Goal: Transaction & Acquisition: Purchase product/service

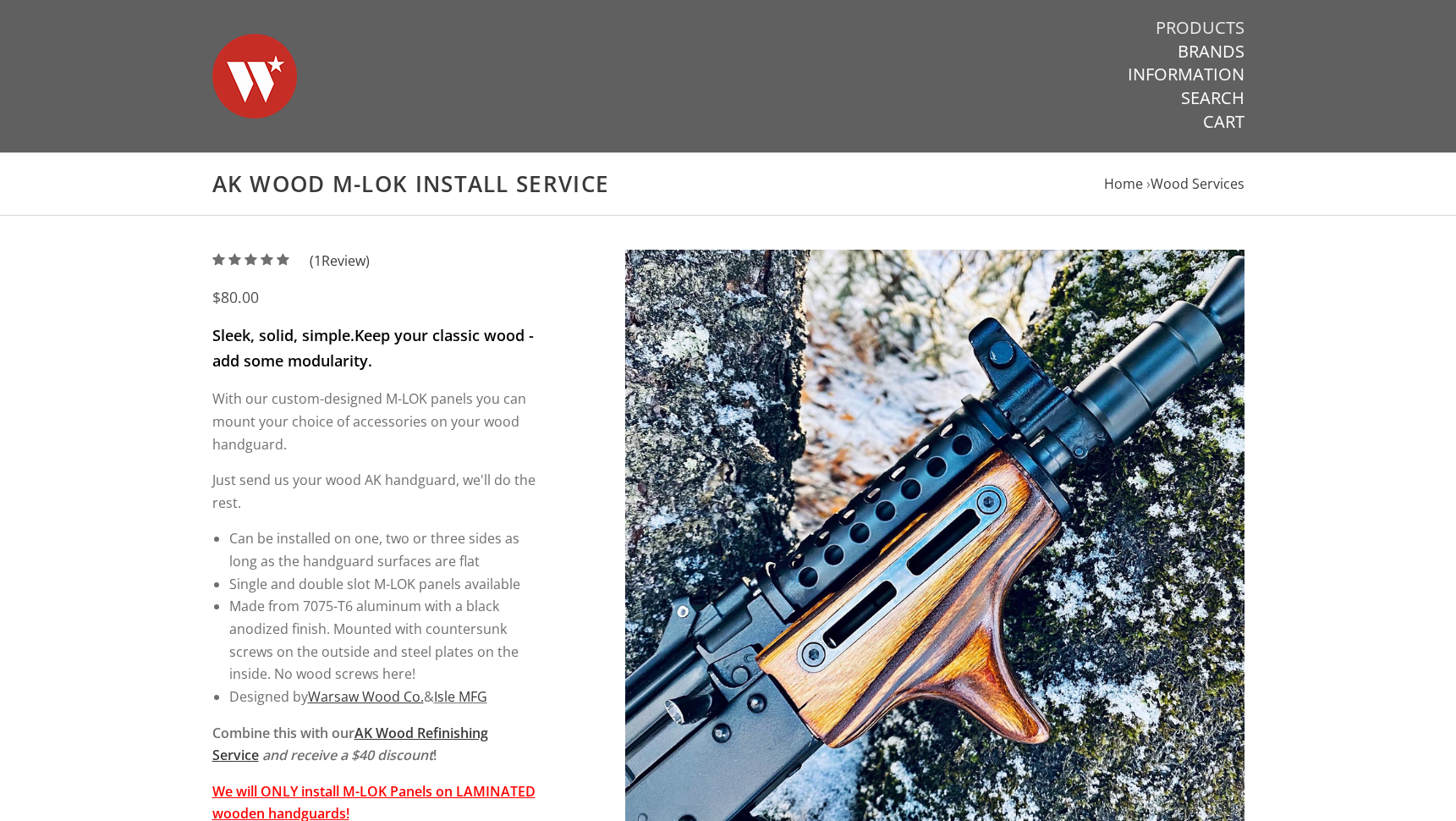
click at [1199, 25] on link "Products" at bounding box center [1200, 27] width 89 height 22
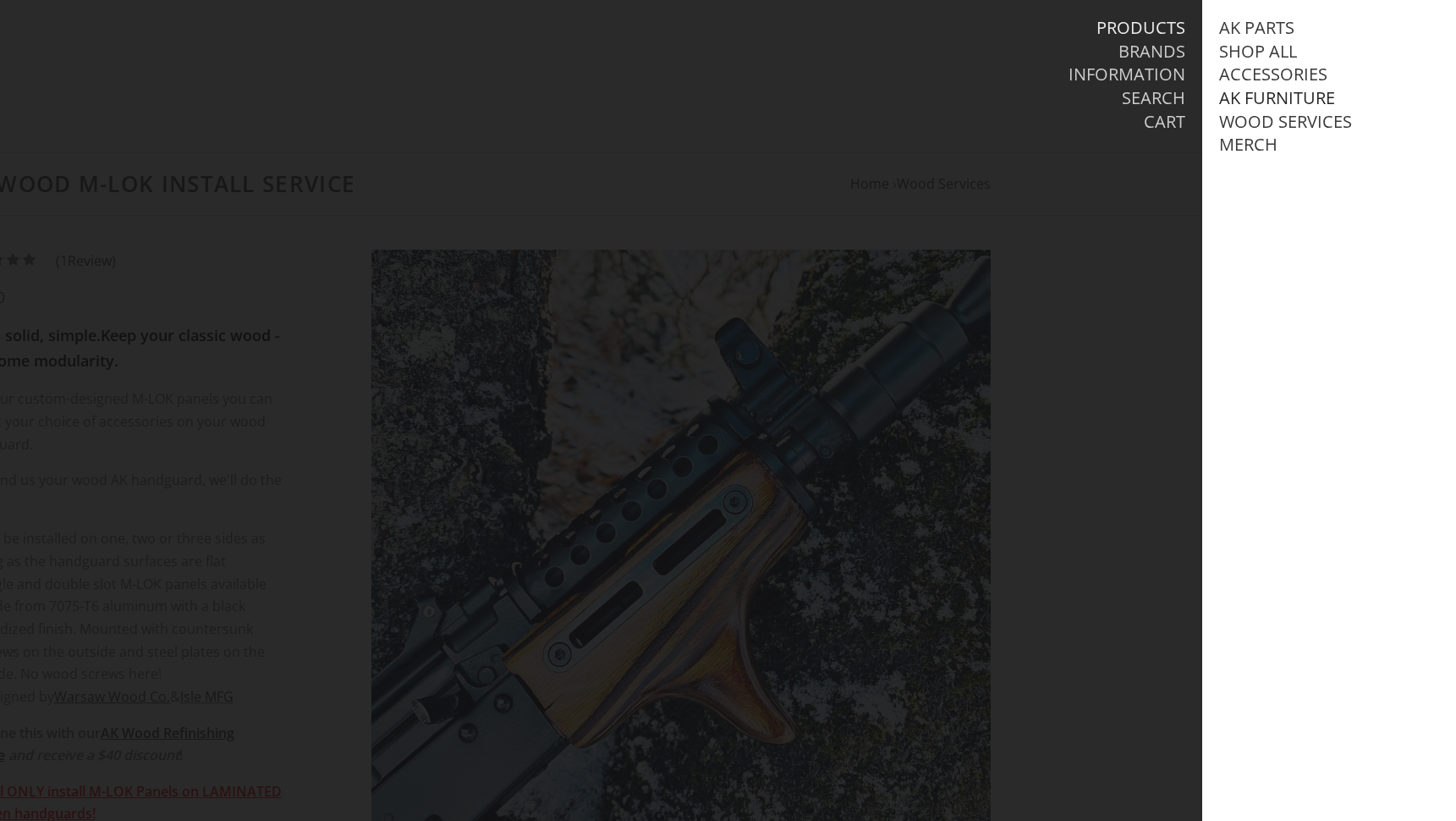
click at [1281, 91] on link "AK Furniture" at bounding box center [1278, 97] width 116 height 22
click at [1301, 161] on link "Handguards" at bounding box center [1295, 168] width 118 height 22
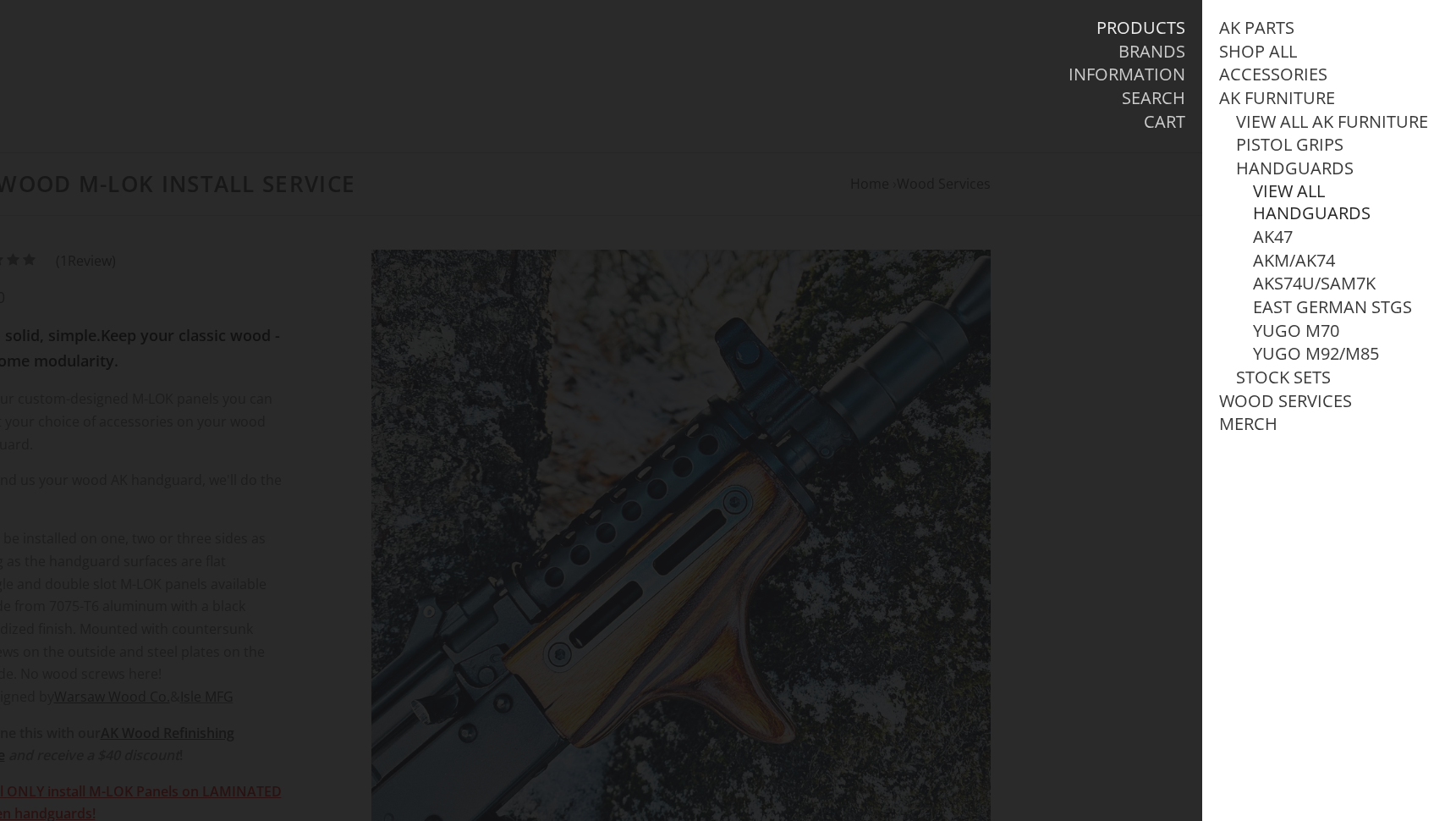
click at [1308, 215] on link "View all Handguards" at bounding box center [1346, 202] width 186 height 44
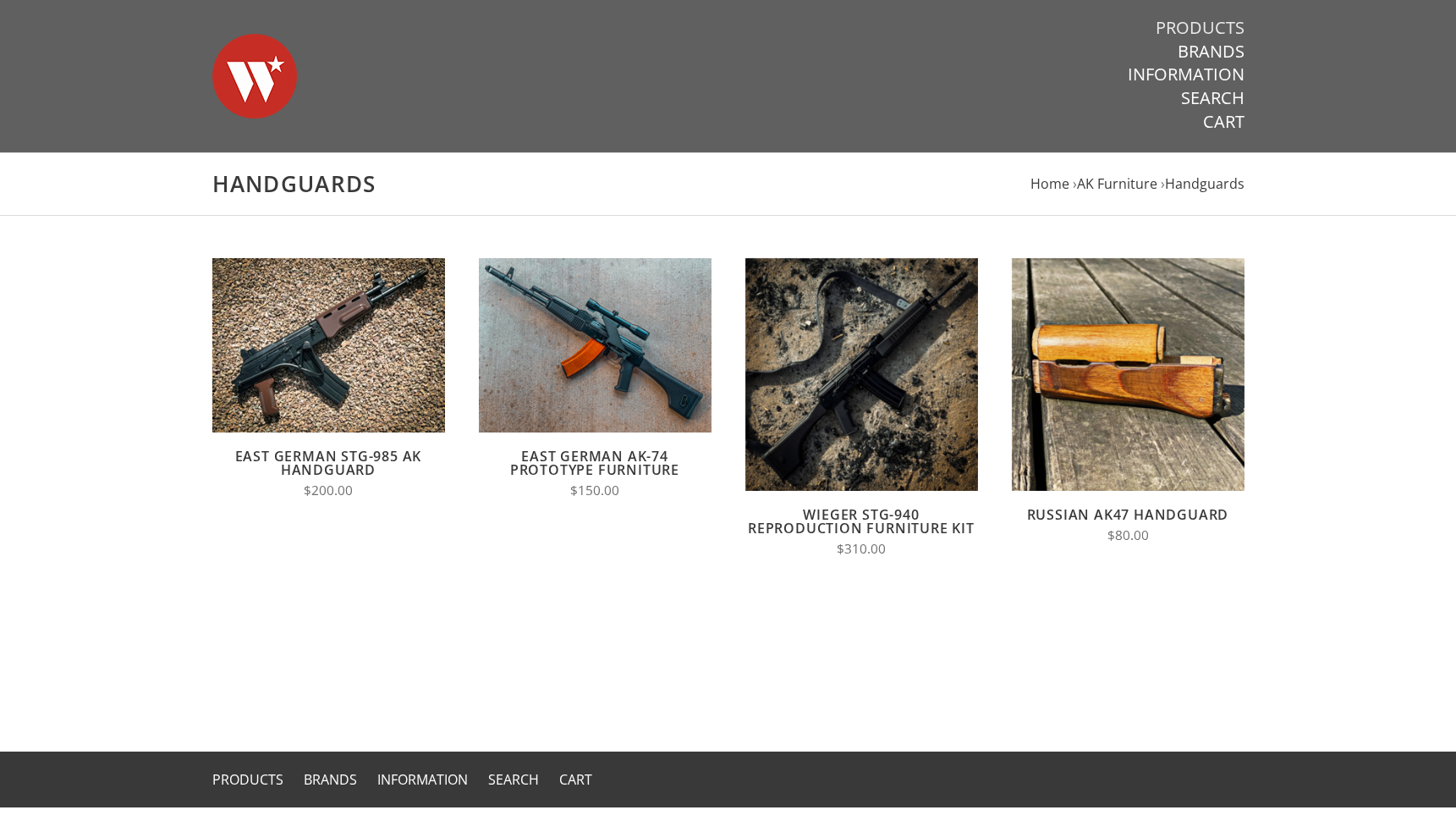
click at [1222, 26] on link "Products" at bounding box center [1200, 27] width 89 height 22
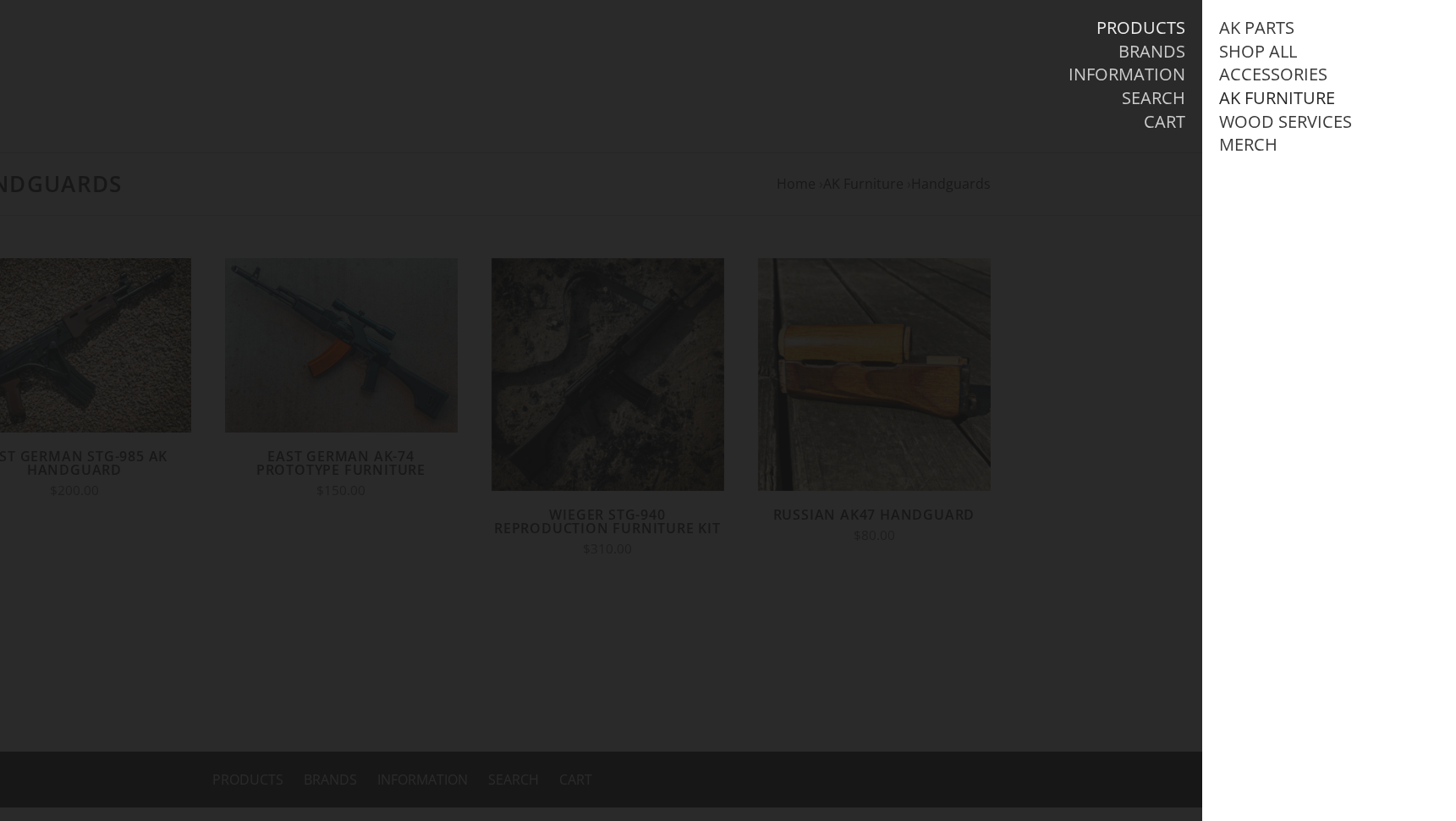
click at [1276, 98] on link "AK Furniture" at bounding box center [1278, 97] width 116 height 22
click at [1306, 164] on link "Handguards" at bounding box center [1295, 168] width 118 height 22
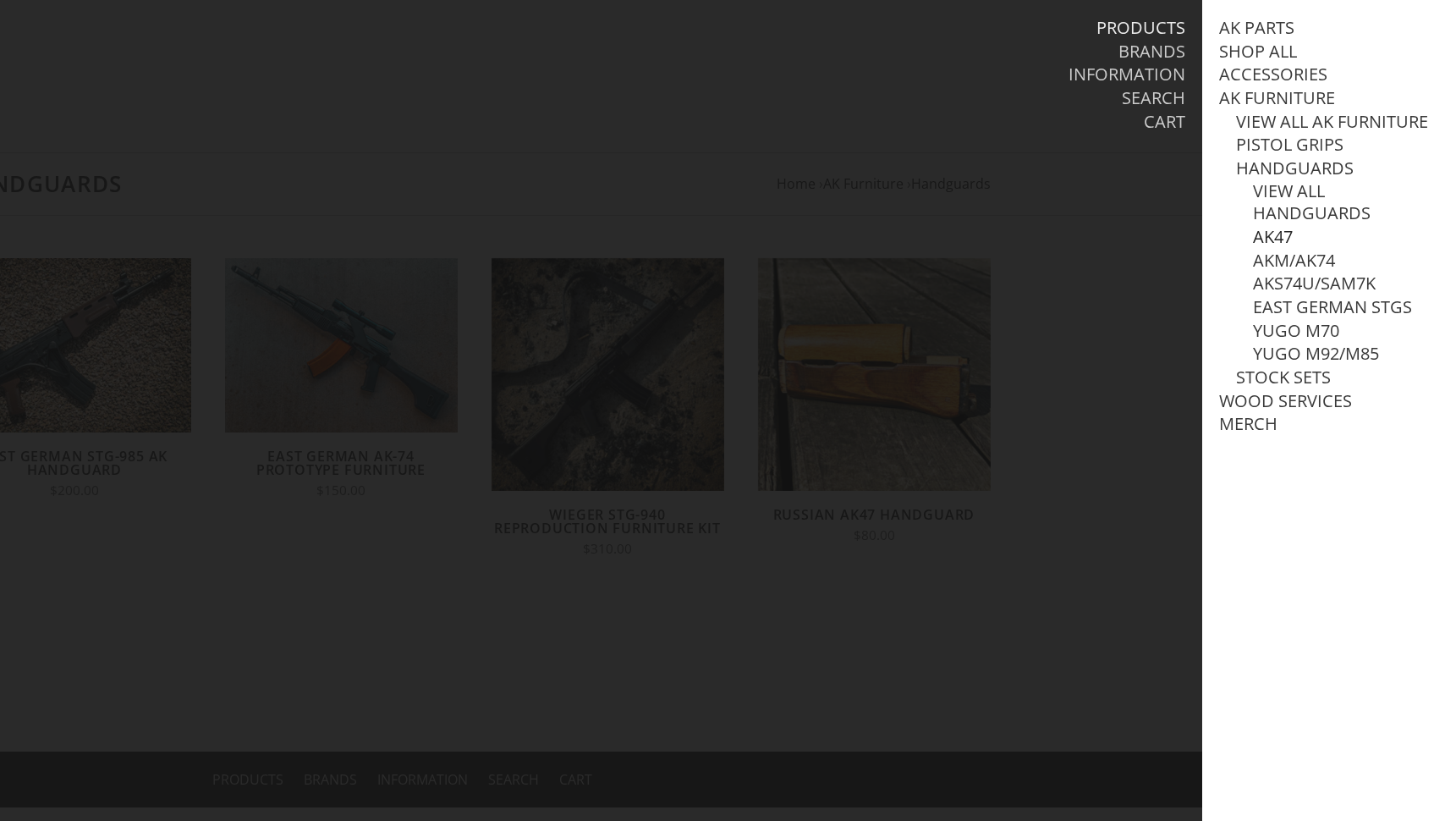
click at [1279, 233] on link "AK47" at bounding box center [1272, 236] width 40 height 22
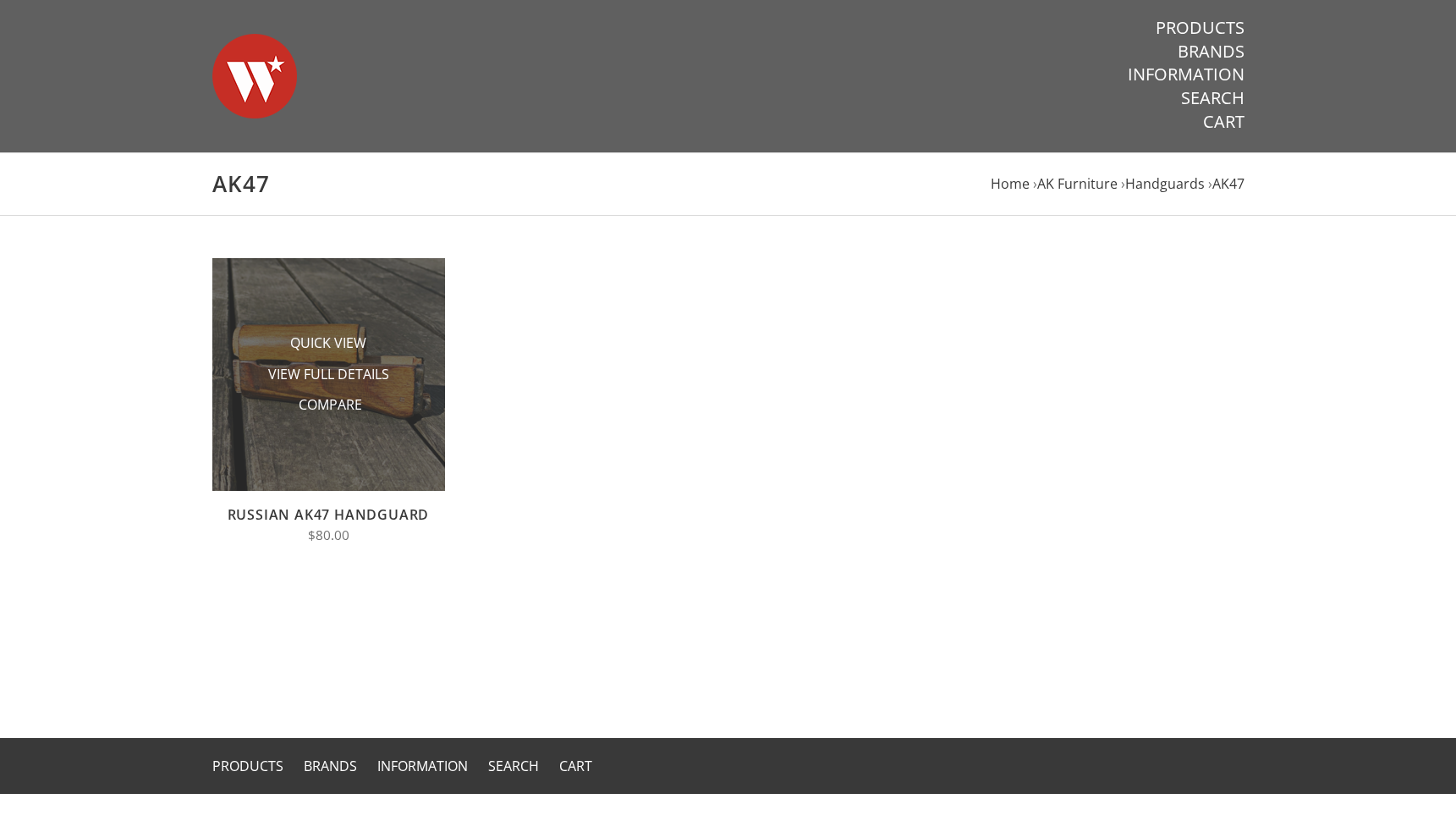
click at [299, 455] on img at bounding box center [328, 374] width 233 height 233
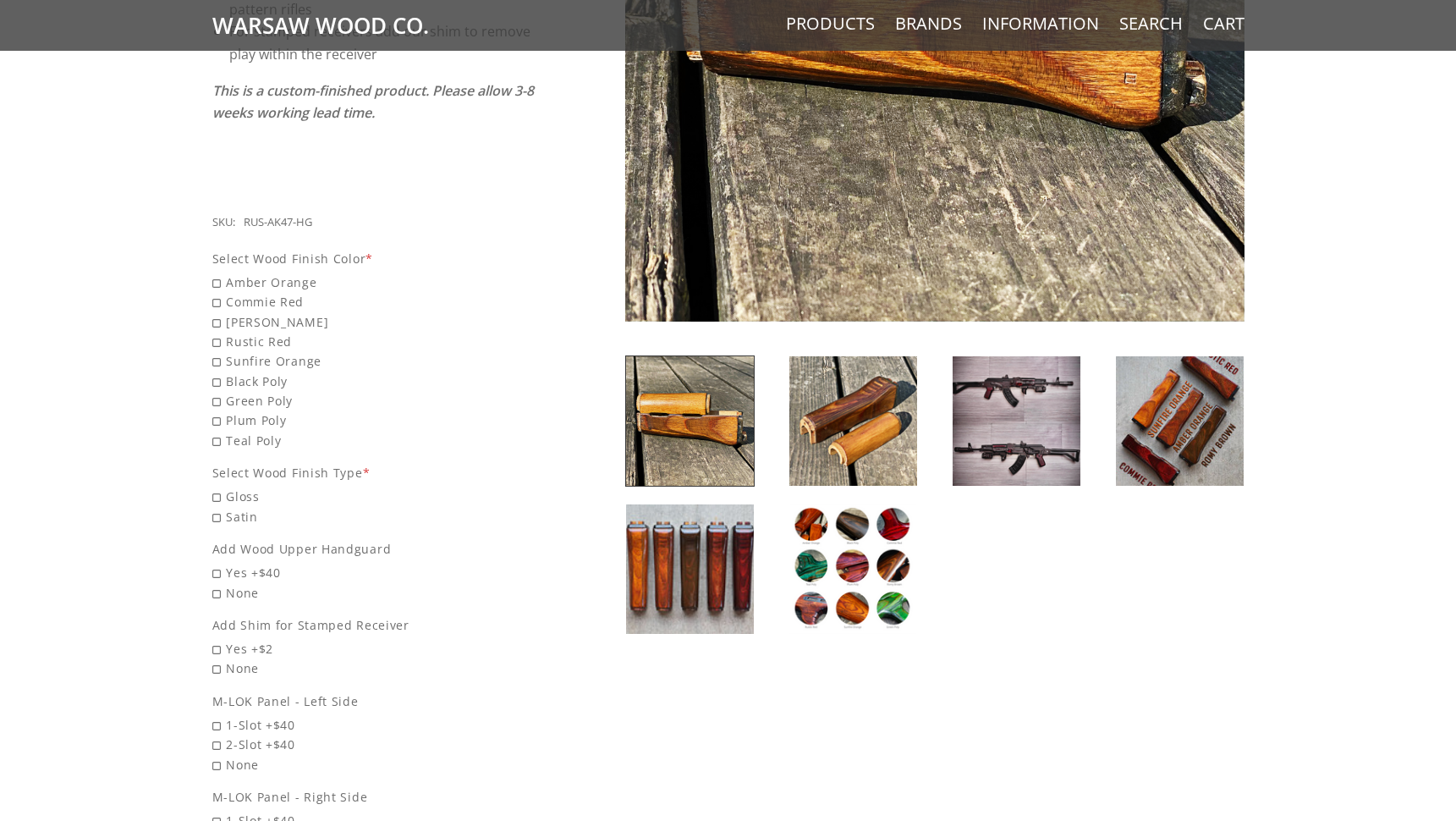
scroll to position [547, 0]
click at [218, 272] on span "Amber Orange" at bounding box center [374, 282] width 324 height 19
click at [218, 272] on input "Amber Orange" at bounding box center [331, 272] width 237 height 1
radio input "true"
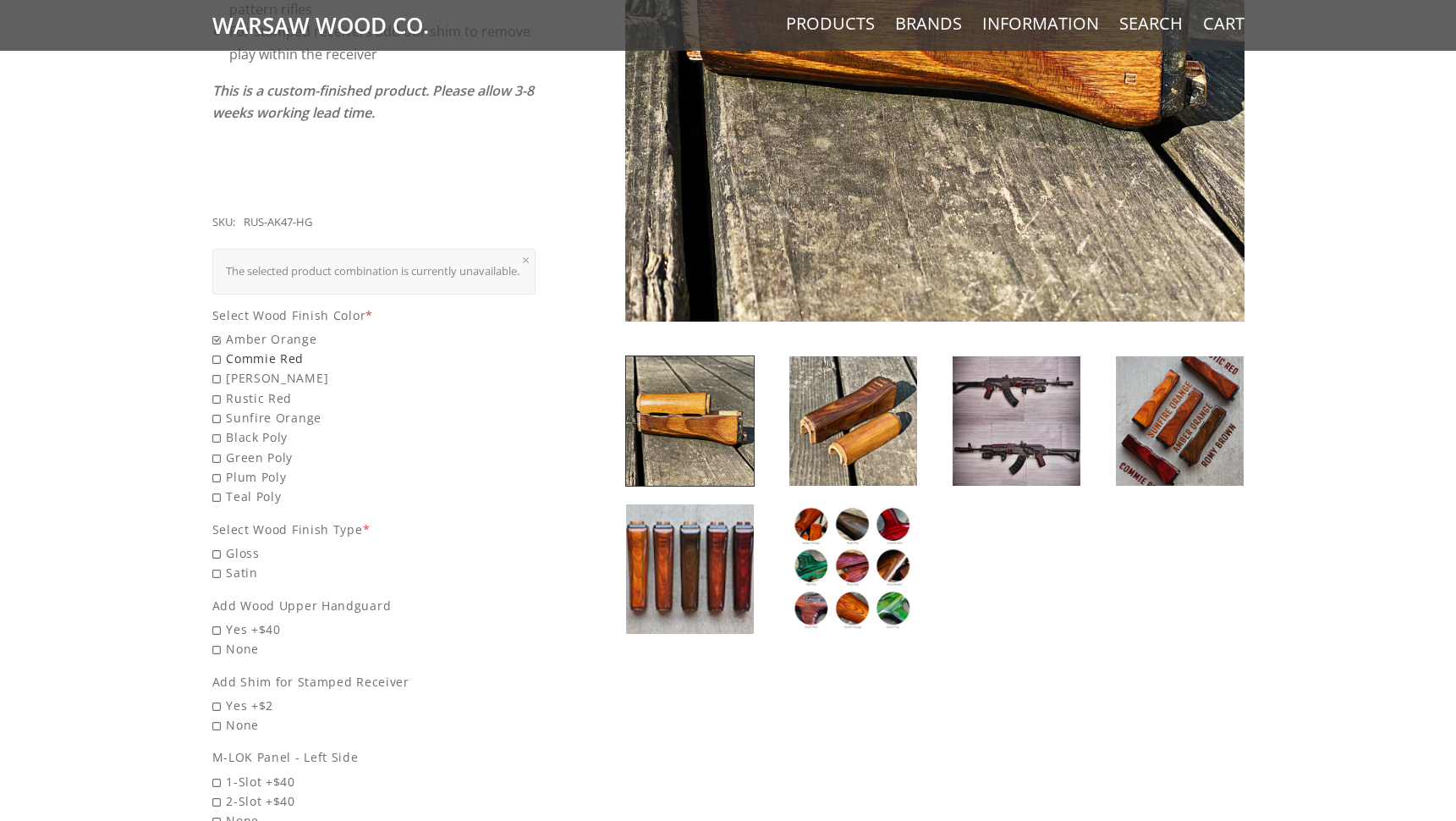
click at [217, 349] on span "Commie Red" at bounding box center [374, 358] width 324 height 19
click at [217, 349] on input "Commie Red" at bounding box center [331, 349] width 237 height 1
radio input "true"
click at [218, 368] on span "Romy Brown" at bounding box center [374, 378] width 324 height 19
click at [218, 368] on input "Romy Brown" at bounding box center [331, 368] width 237 height 1
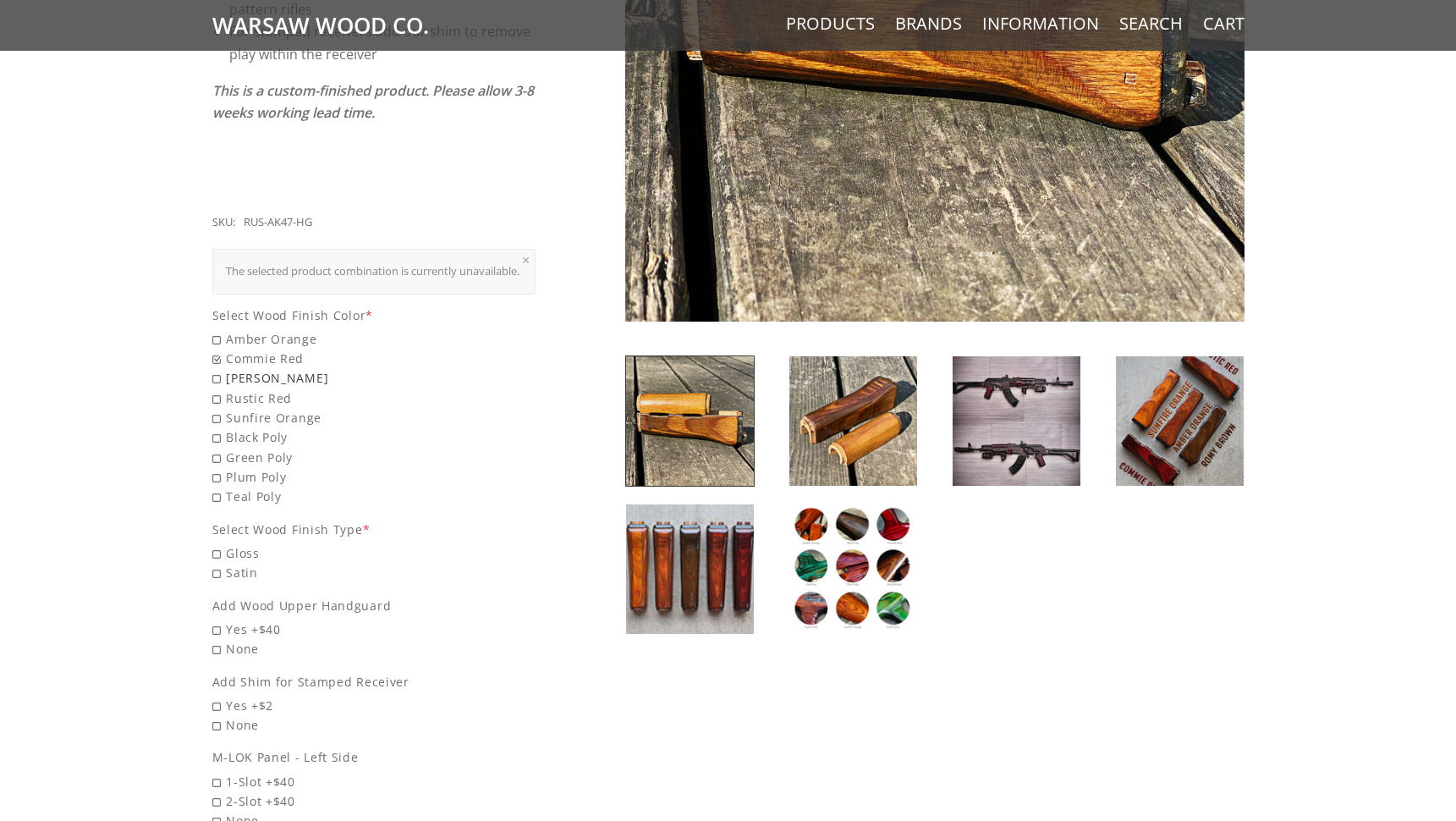
radio input "true"
click at [218, 388] on span "Rustic Red" at bounding box center [374, 398] width 324 height 19
click at [218, 388] on input "Rustic Red" at bounding box center [331, 388] width 237 height 1
radio input "true"
click at [218, 407] on span "Sunfire Orange" at bounding box center [374, 417] width 324 height 19
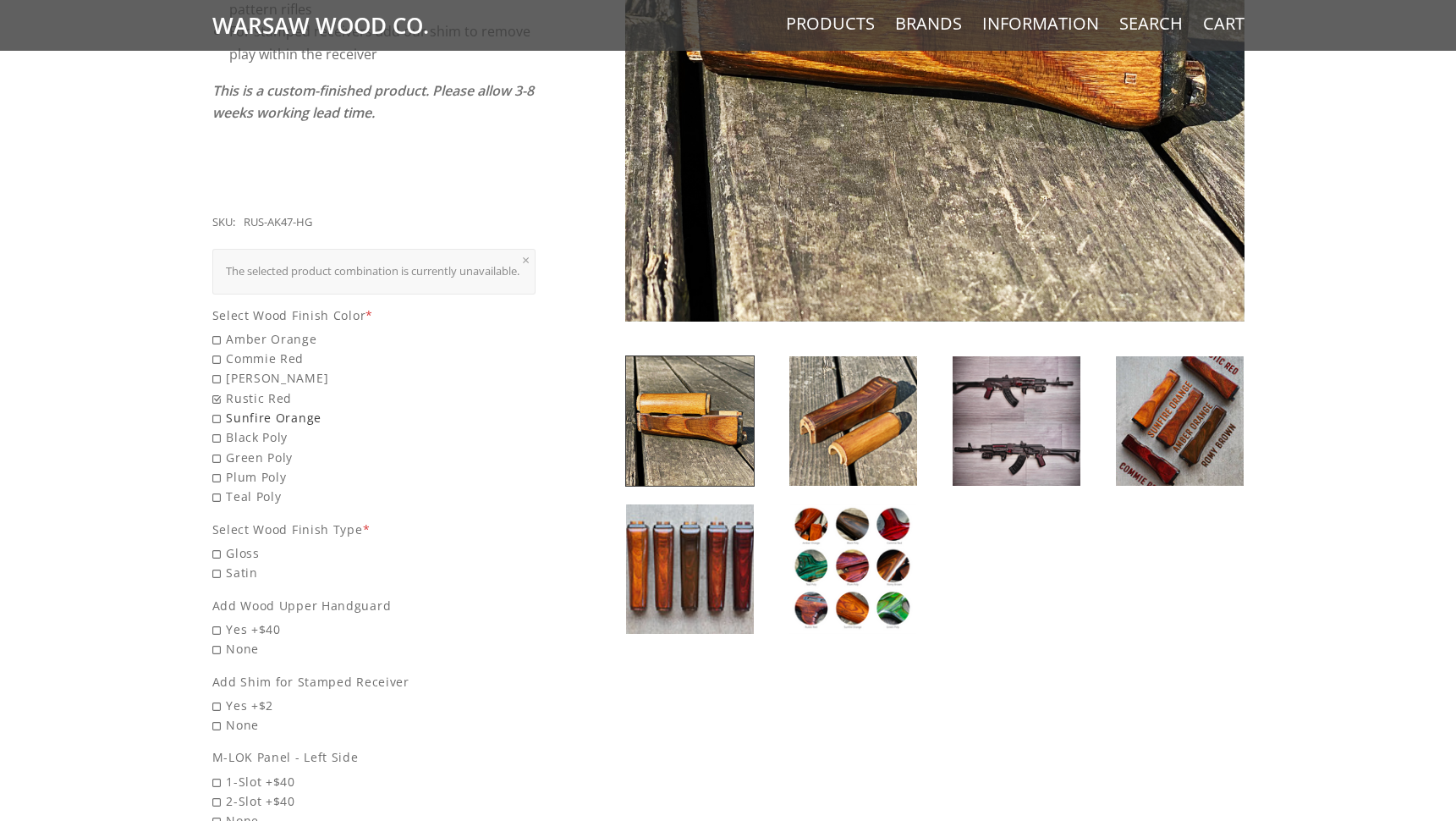
click at [218, 407] on input "Sunfire Orange" at bounding box center [331, 407] width 237 height 1
radio input "true"
click at [219, 428] on span "Black Poly" at bounding box center [374, 437] width 324 height 19
click at [219, 428] on input "Black Poly" at bounding box center [331, 428] width 237 height 1
radio input "true"
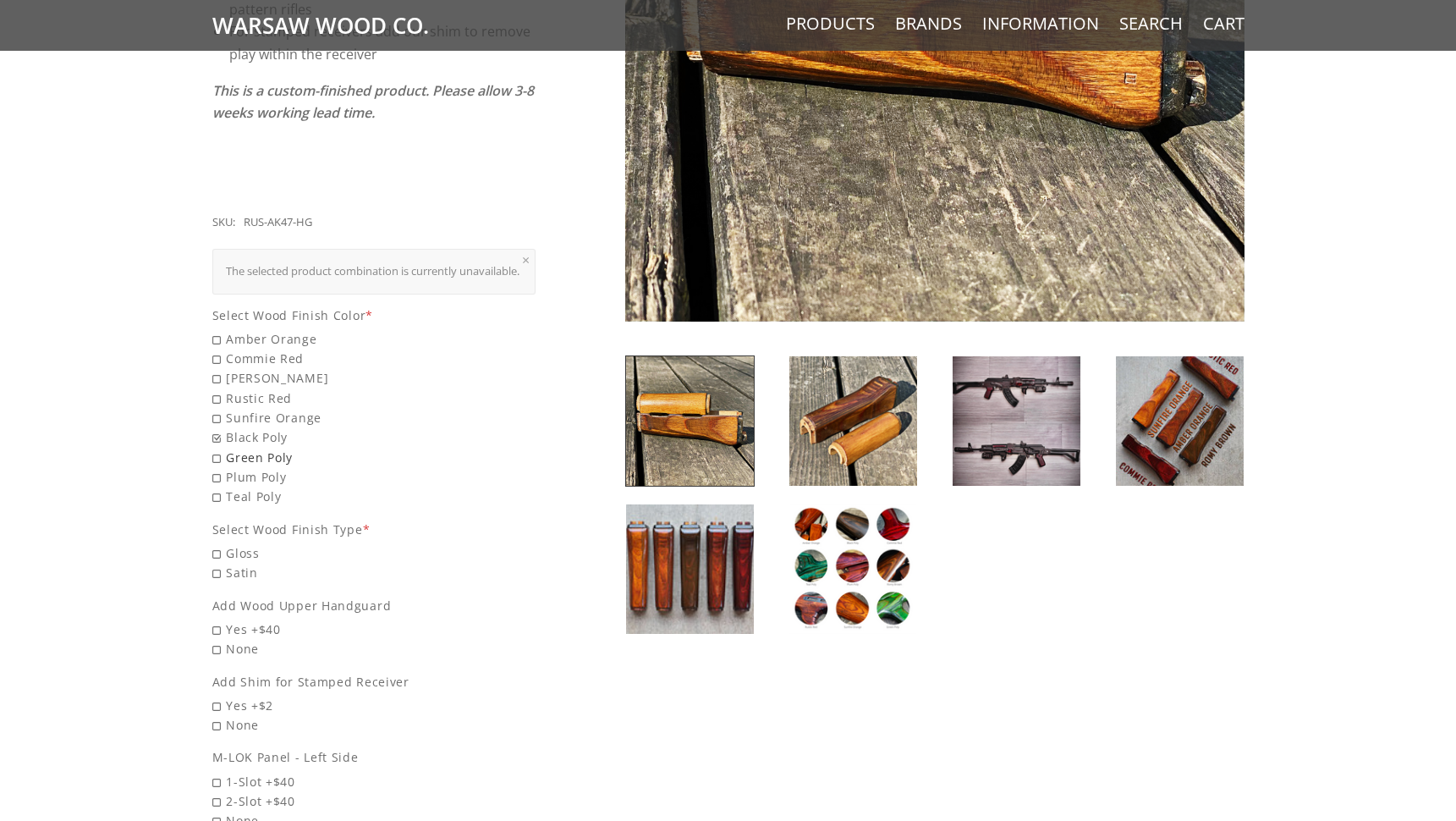
click at [219, 448] on span "Green Poly" at bounding box center [374, 457] width 324 height 19
click at [219, 448] on input "Green Poly" at bounding box center [331, 448] width 237 height 1
radio input "true"
click at [218, 467] on span "Plum Poly" at bounding box center [374, 477] width 324 height 19
click at [218, 467] on input "Plum Poly" at bounding box center [331, 467] width 237 height 1
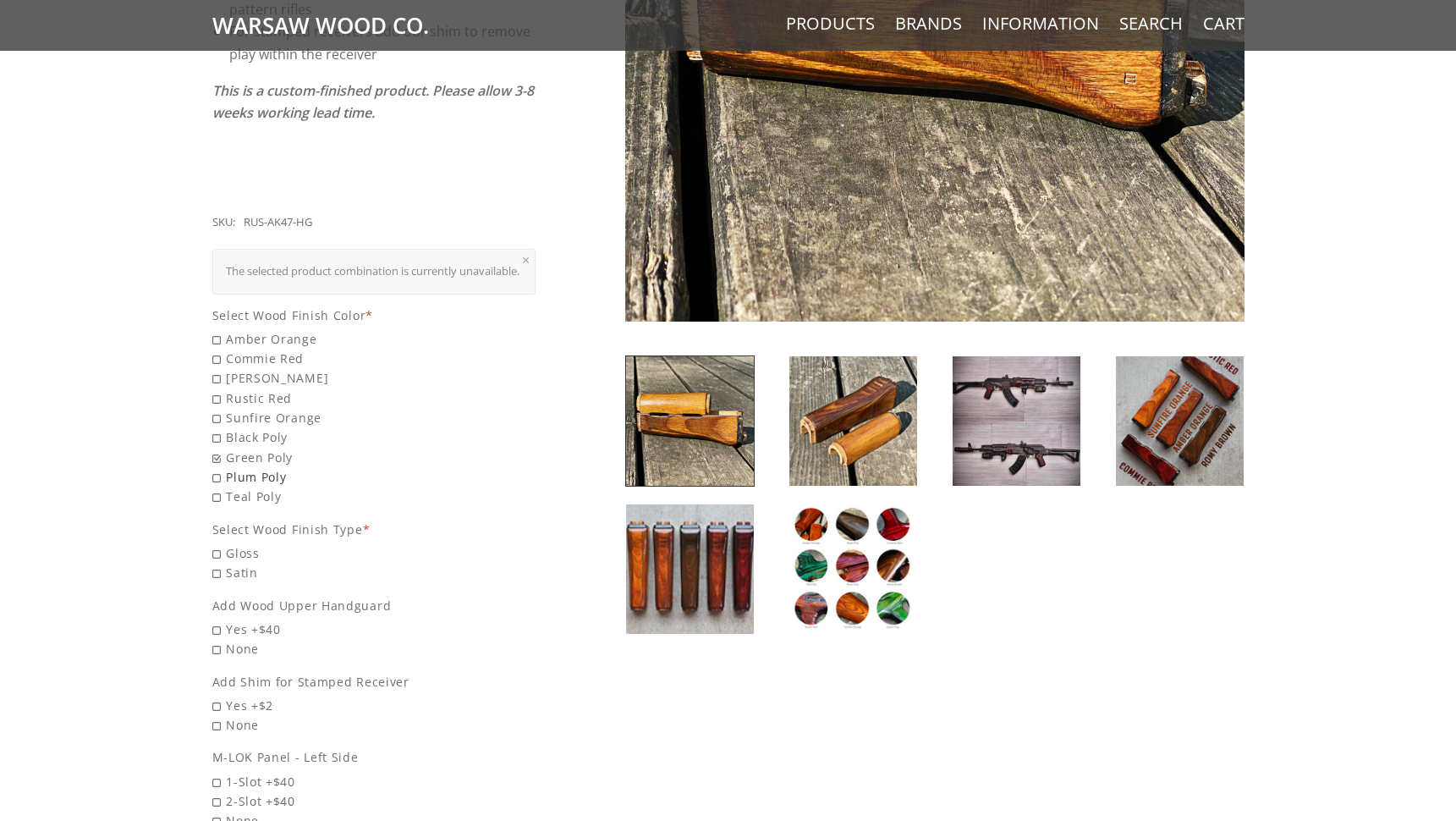
radio input "true"
click at [218, 486] on span "Teal Poly" at bounding box center [374, 496] width 324 height 19
click at [218, 486] on input "Teal Poly" at bounding box center [331, 486] width 237 height 1
radio input "true"
click at [219, 329] on span "Amber Orange" at bounding box center [374, 339] width 324 height 19
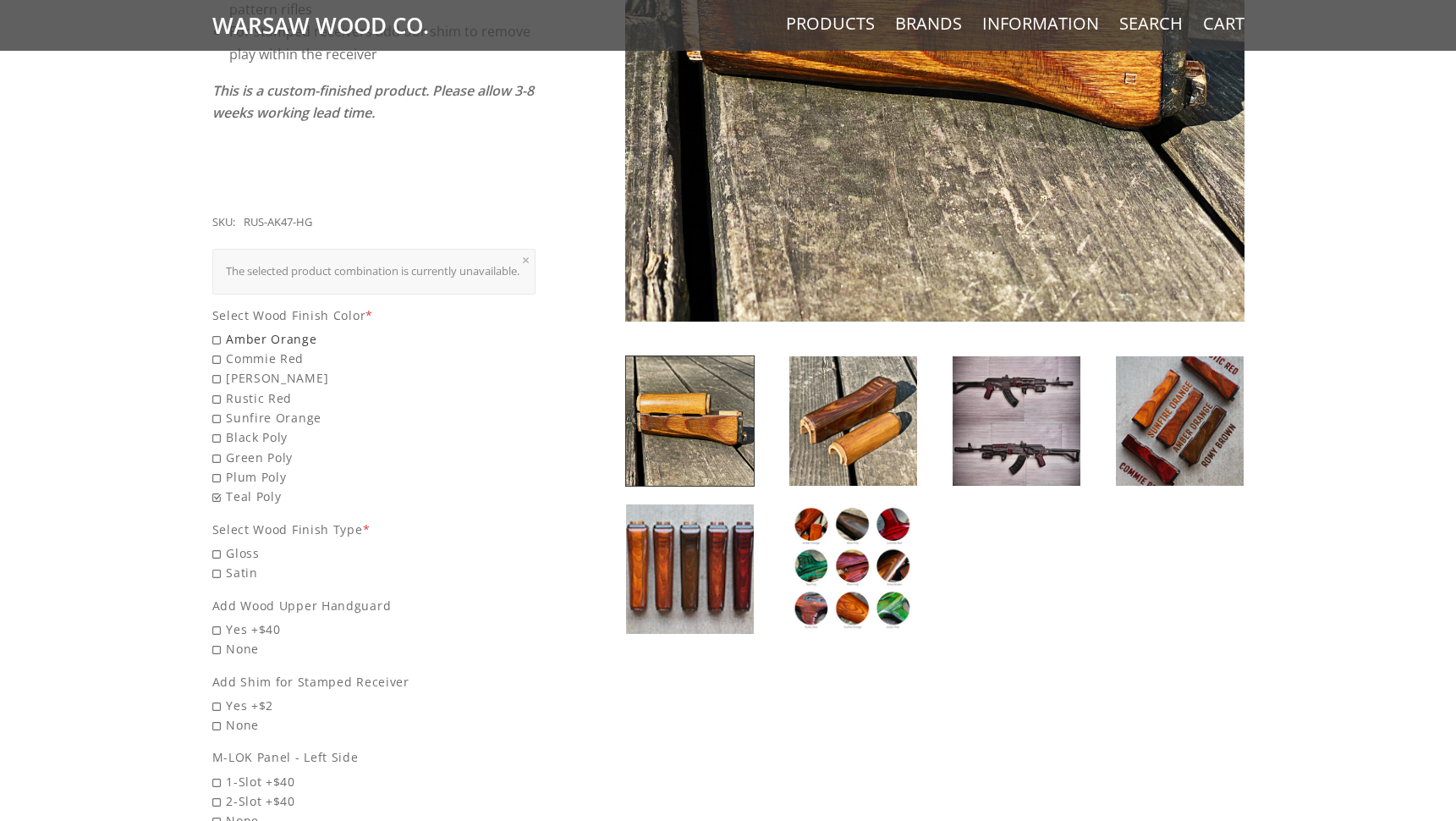
click at [219, 329] on input "Amber Orange" at bounding box center [331, 329] width 237 height 1
radio input "true"
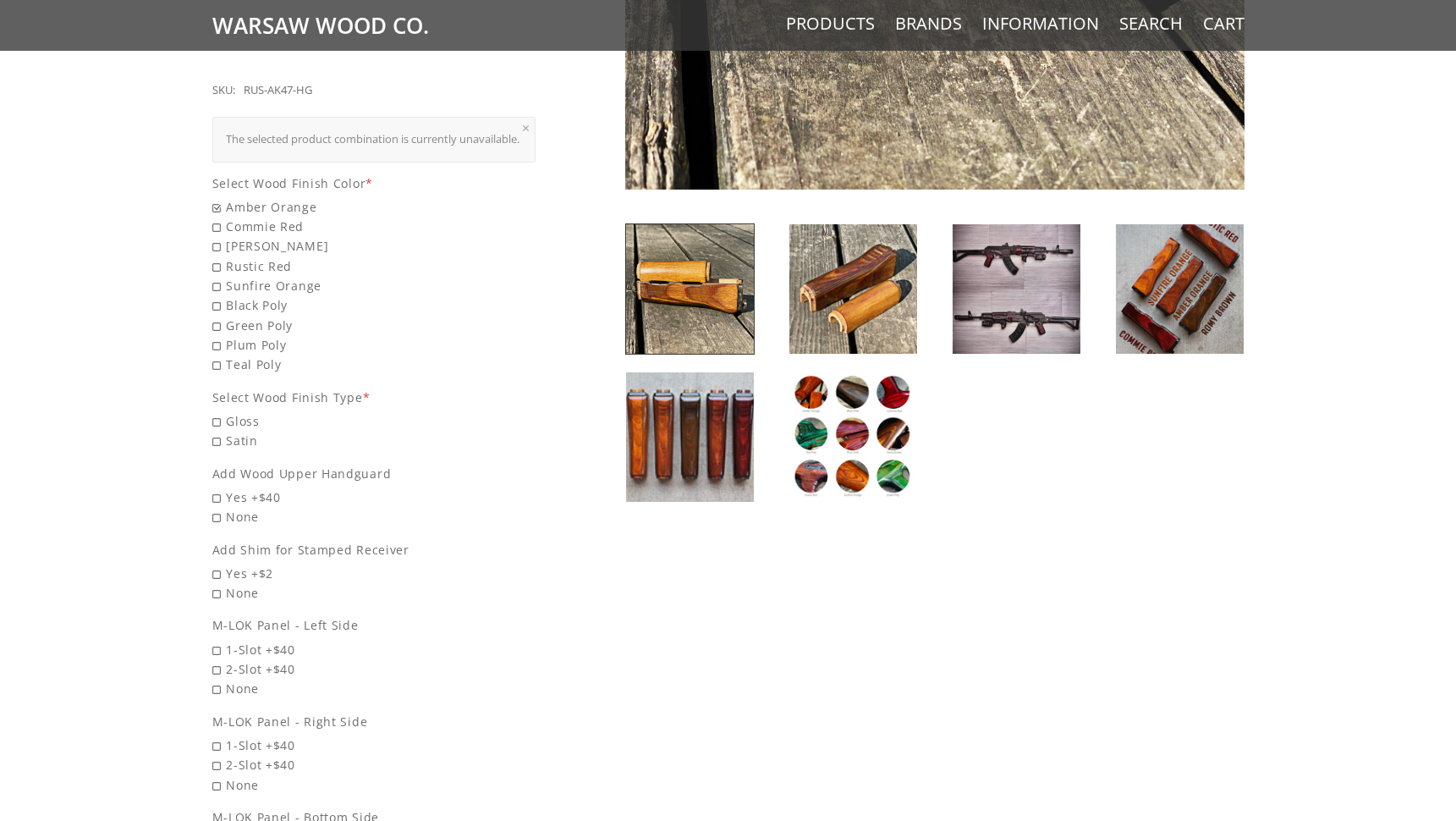
scroll to position [687, 0]
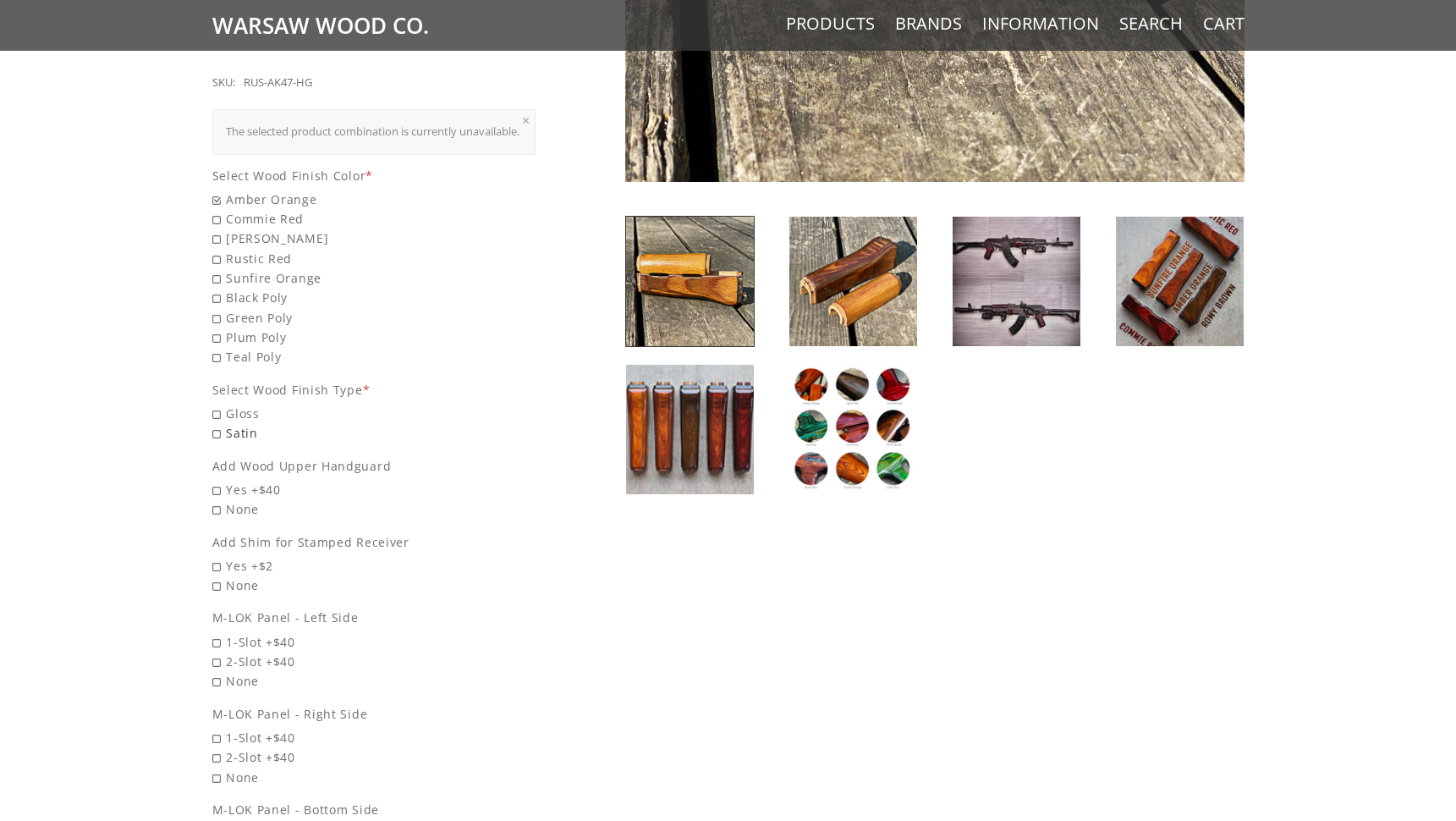
click at [220, 423] on span "Satin" at bounding box center [374, 433] width 324 height 19
click at [220, 423] on input "Satin" at bounding box center [331, 423] width 237 height 1
radio input "true"
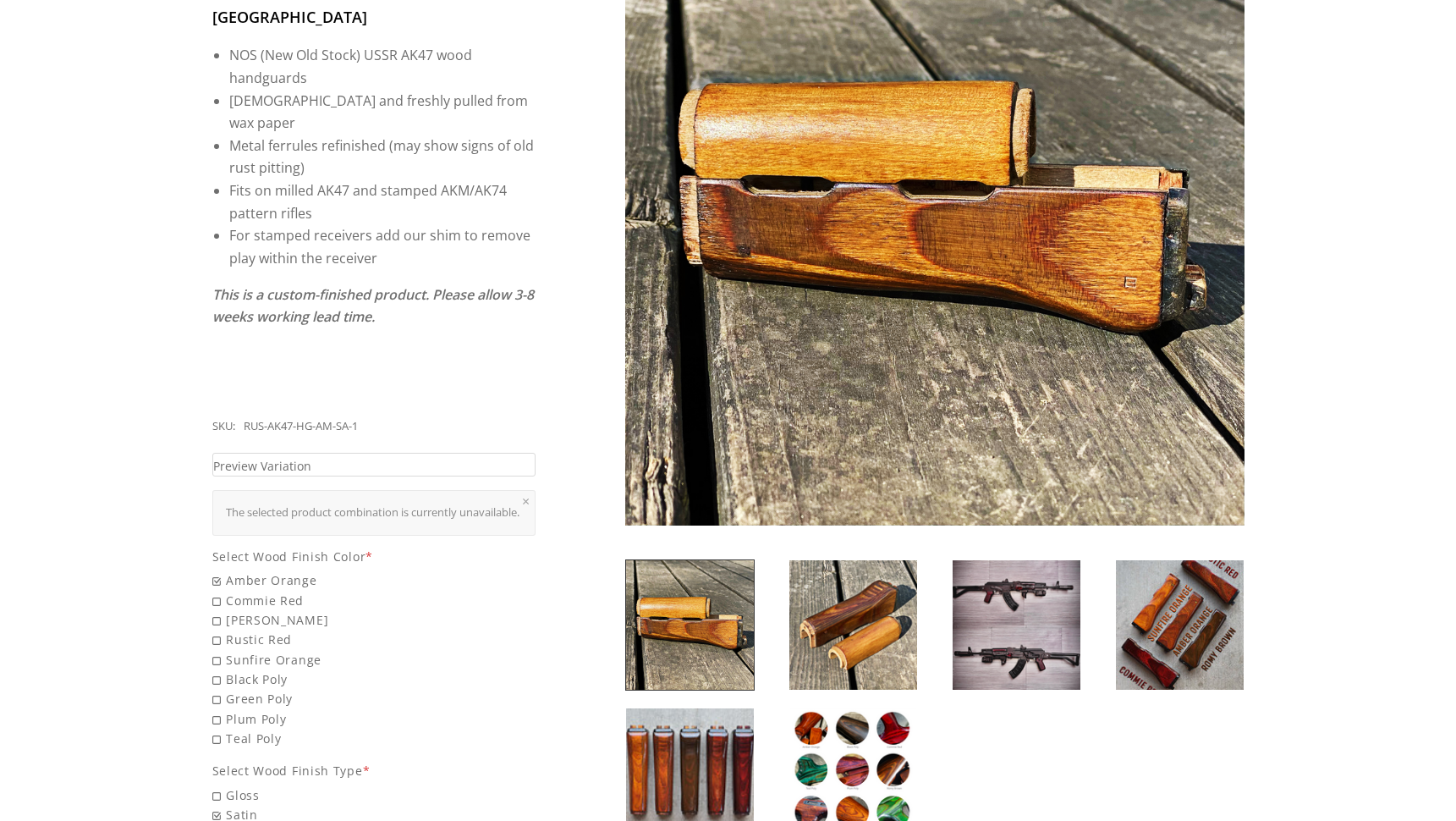
scroll to position [503, 0]
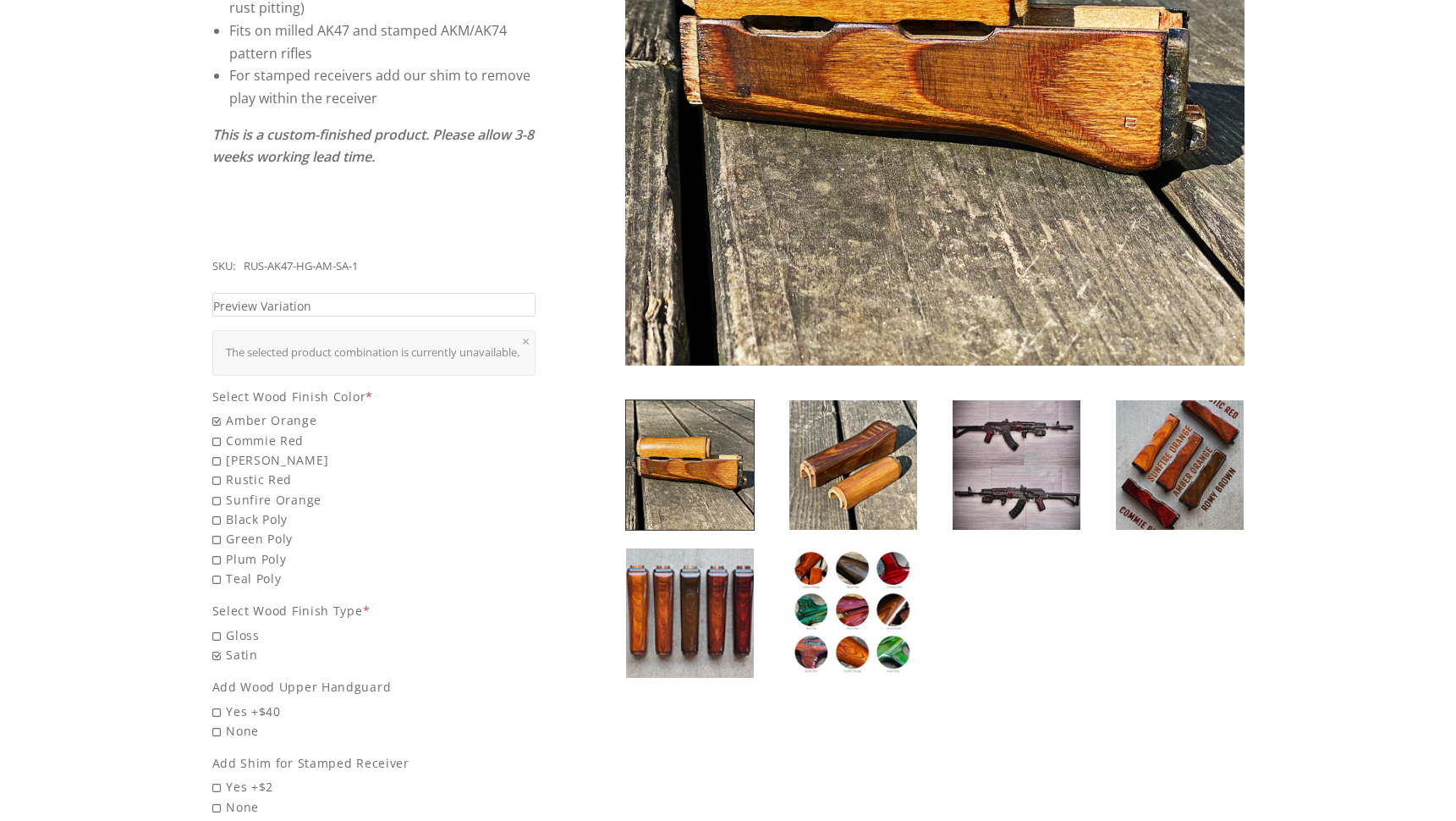
click at [1229, 454] on img at bounding box center [1180, 465] width 128 height 129
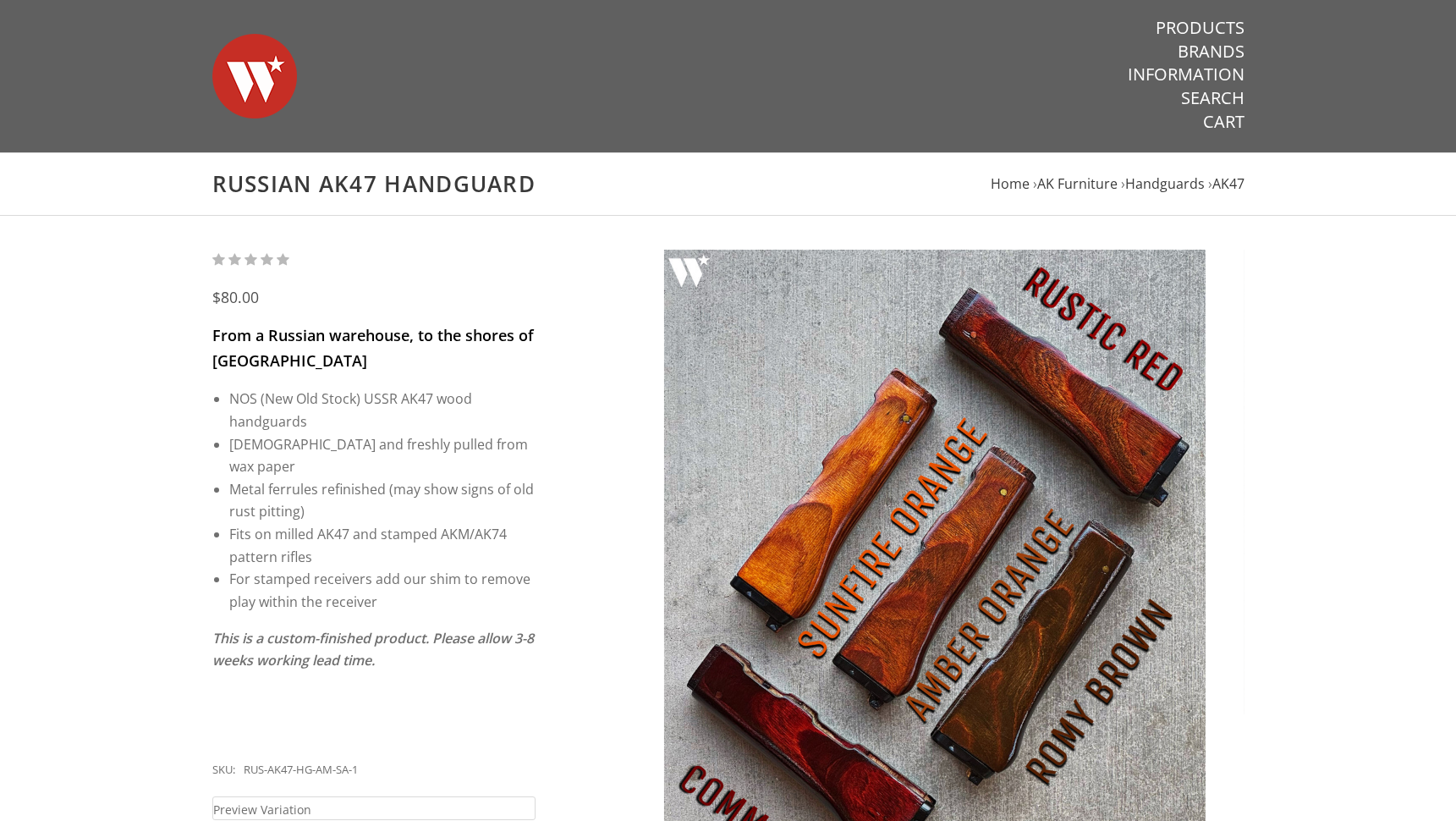
scroll to position [0, 0]
click at [1190, 32] on link "Products" at bounding box center [1200, 27] width 89 height 22
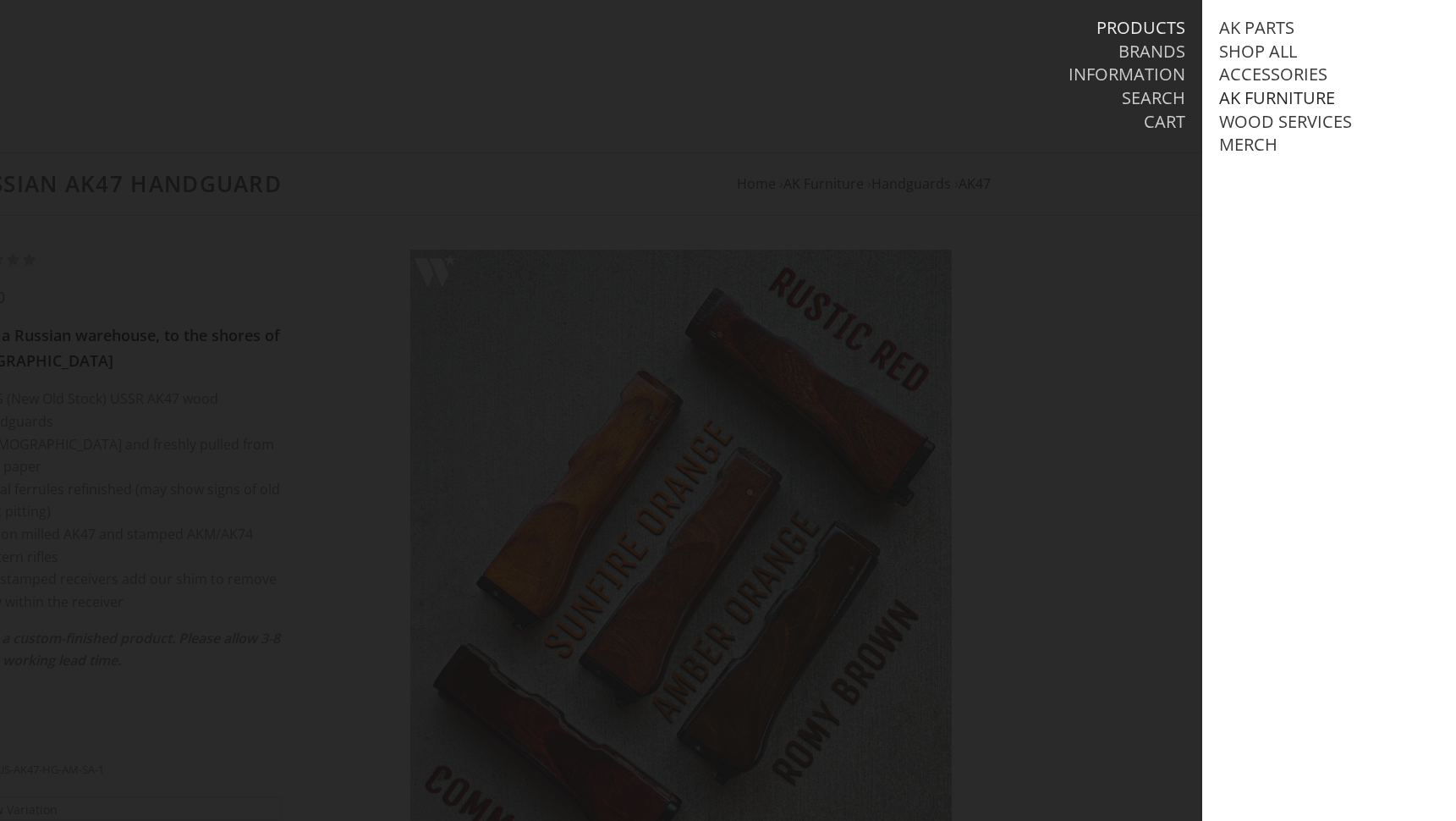
click at [1255, 88] on link "AK Furniture" at bounding box center [1278, 97] width 116 height 22
click at [1280, 162] on link "Handguards" at bounding box center [1295, 168] width 118 height 22
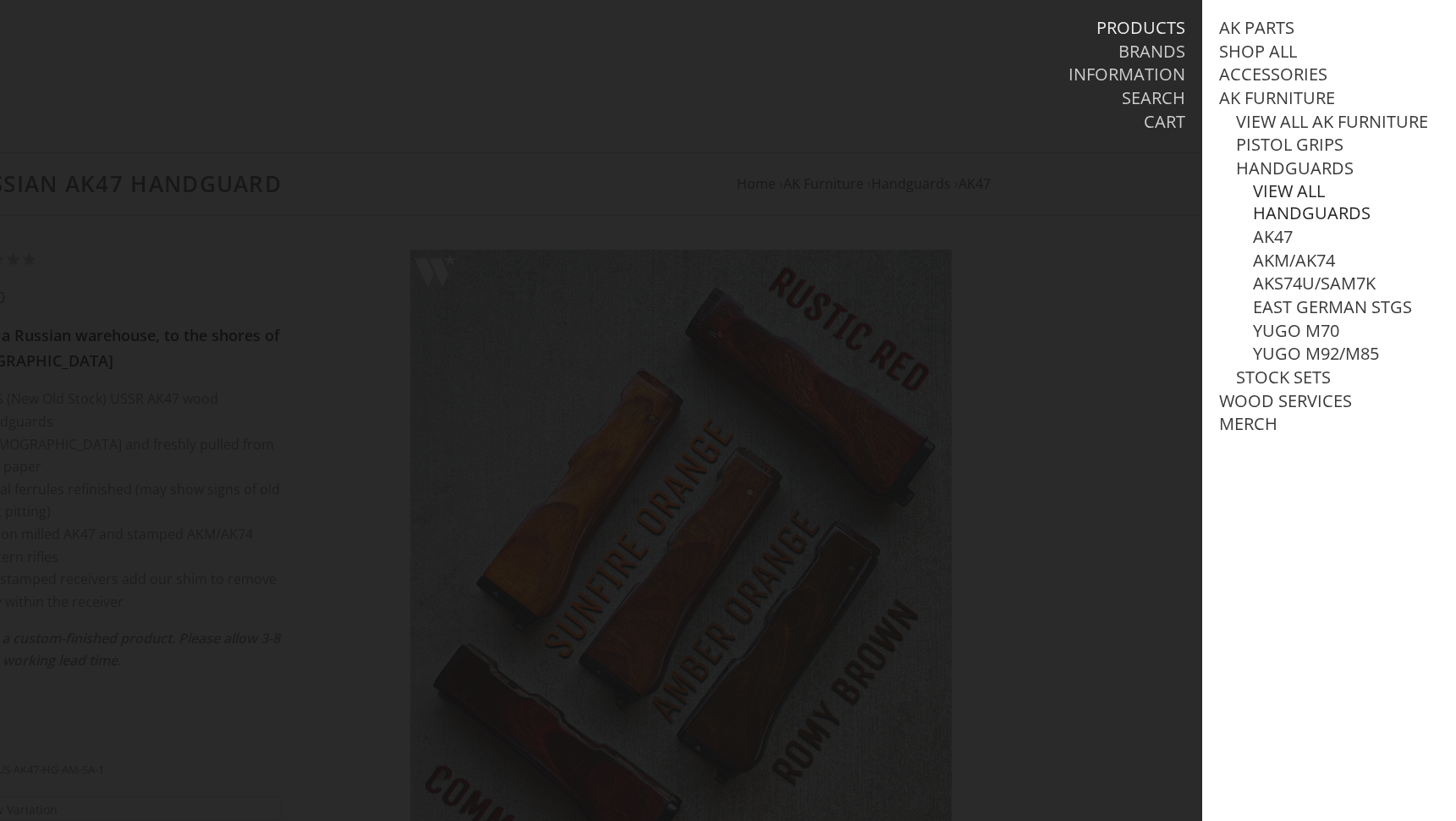
click at [1291, 209] on link "View all Handguards" at bounding box center [1346, 202] width 186 height 44
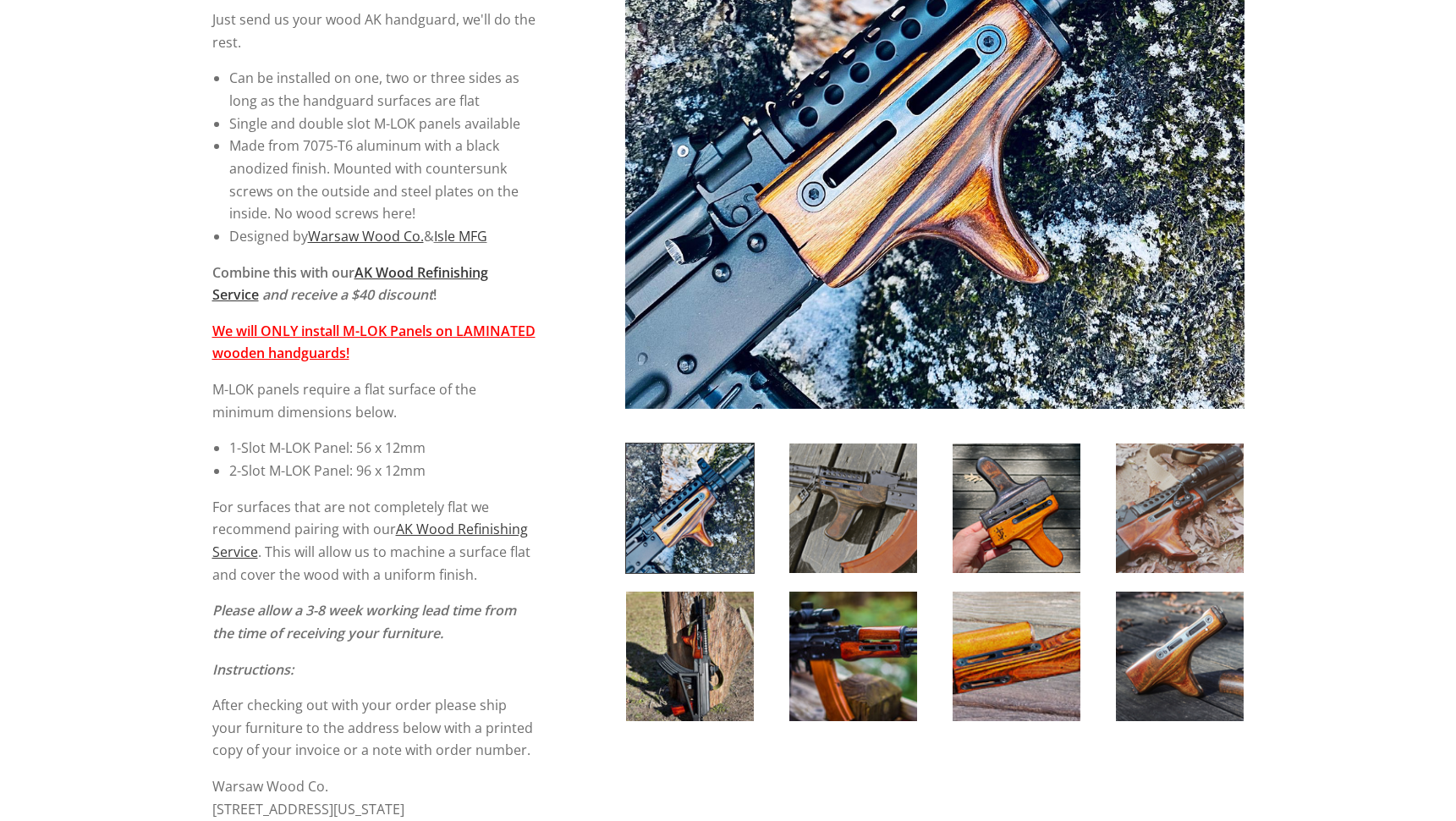
scroll to position [502, 0]
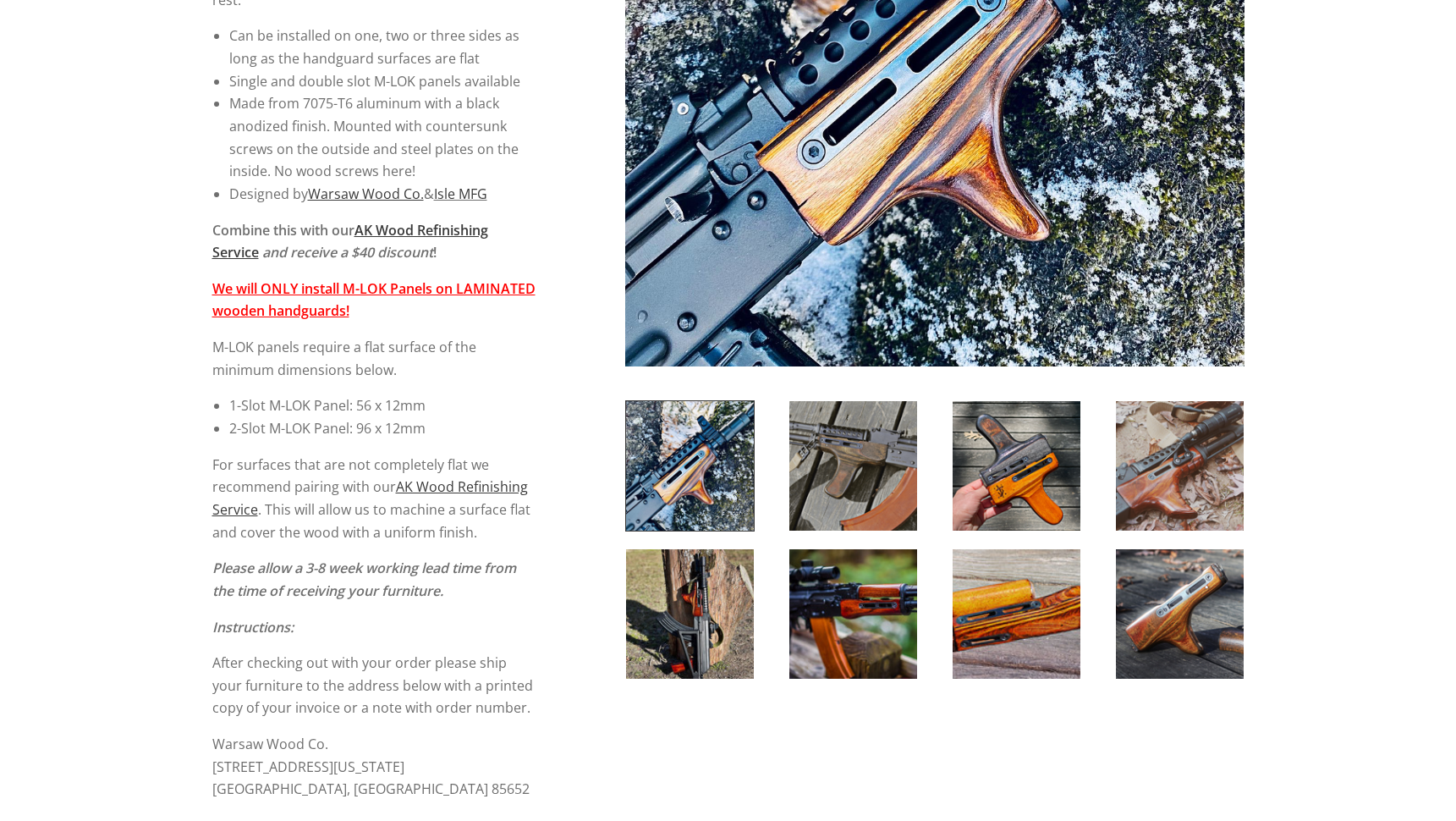
click at [1039, 507] on img at bounding box center [1017, 465] width 128 height 129
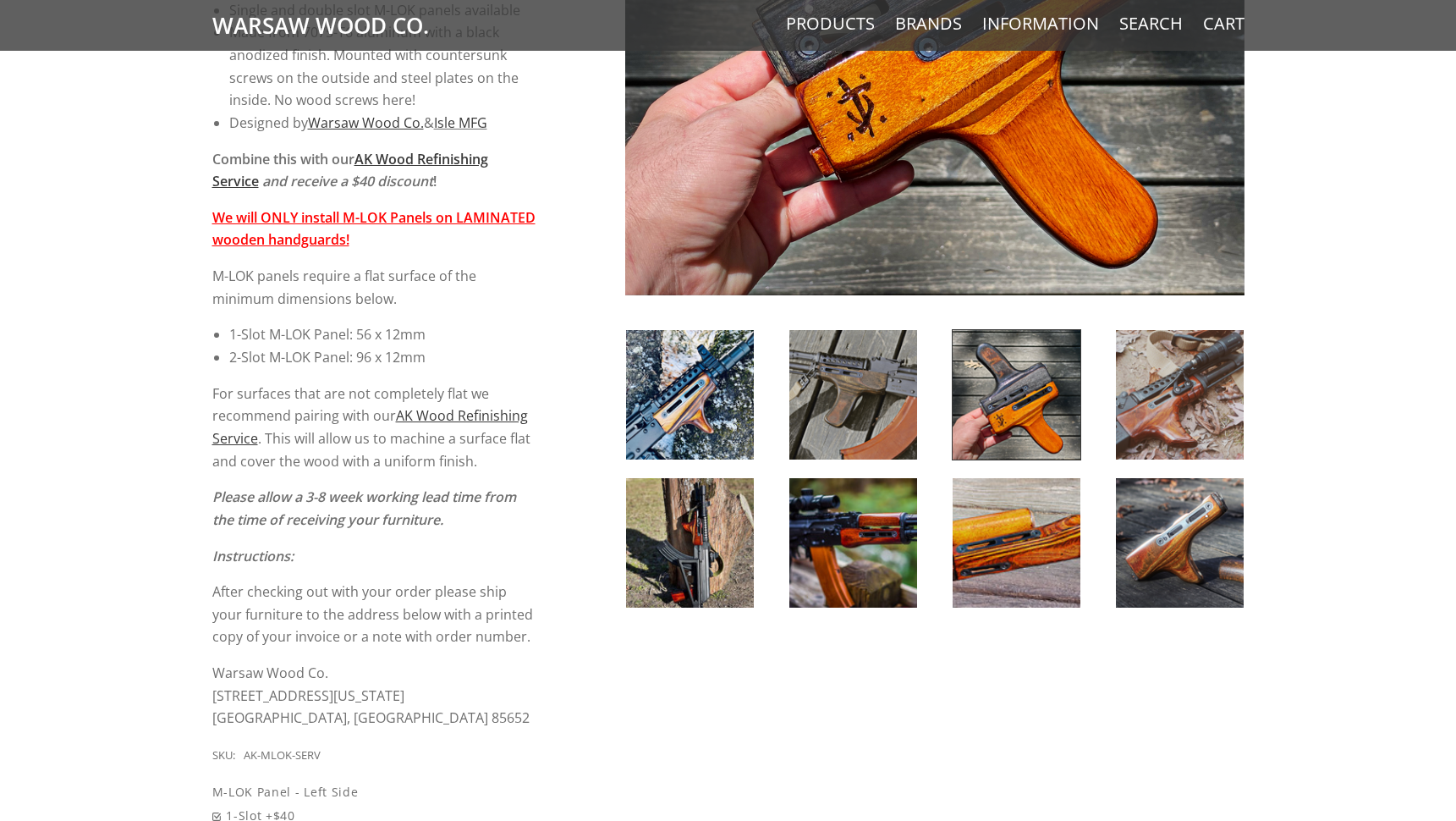
scroll to position [573, 0]
click at [1229, 385] on img at bounding box center [1180, 394] width 128 height 129
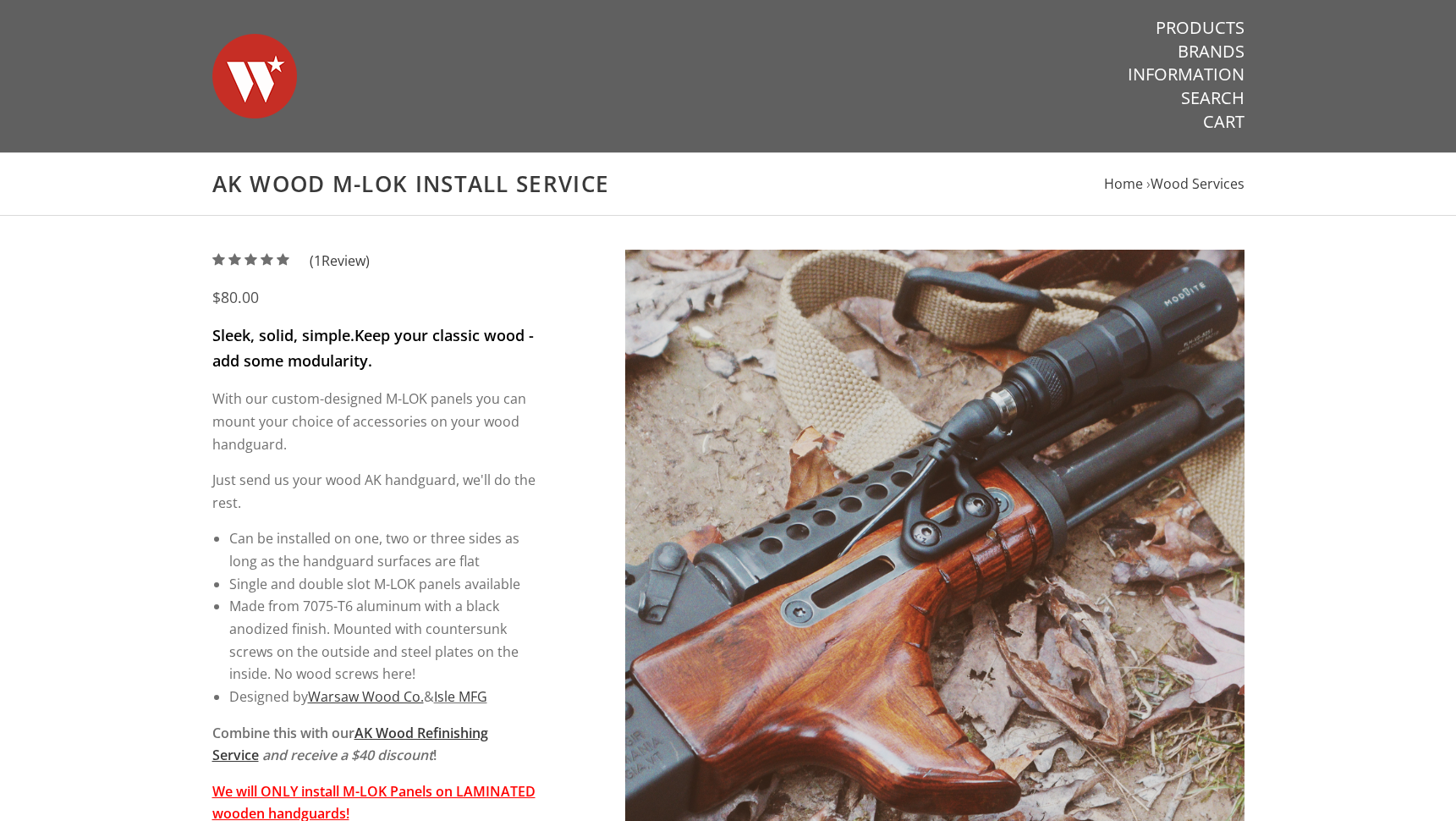
scroll to position [0, 0]
click at [269, 107] on img at bounding box center [255, 76] width 84 height 119
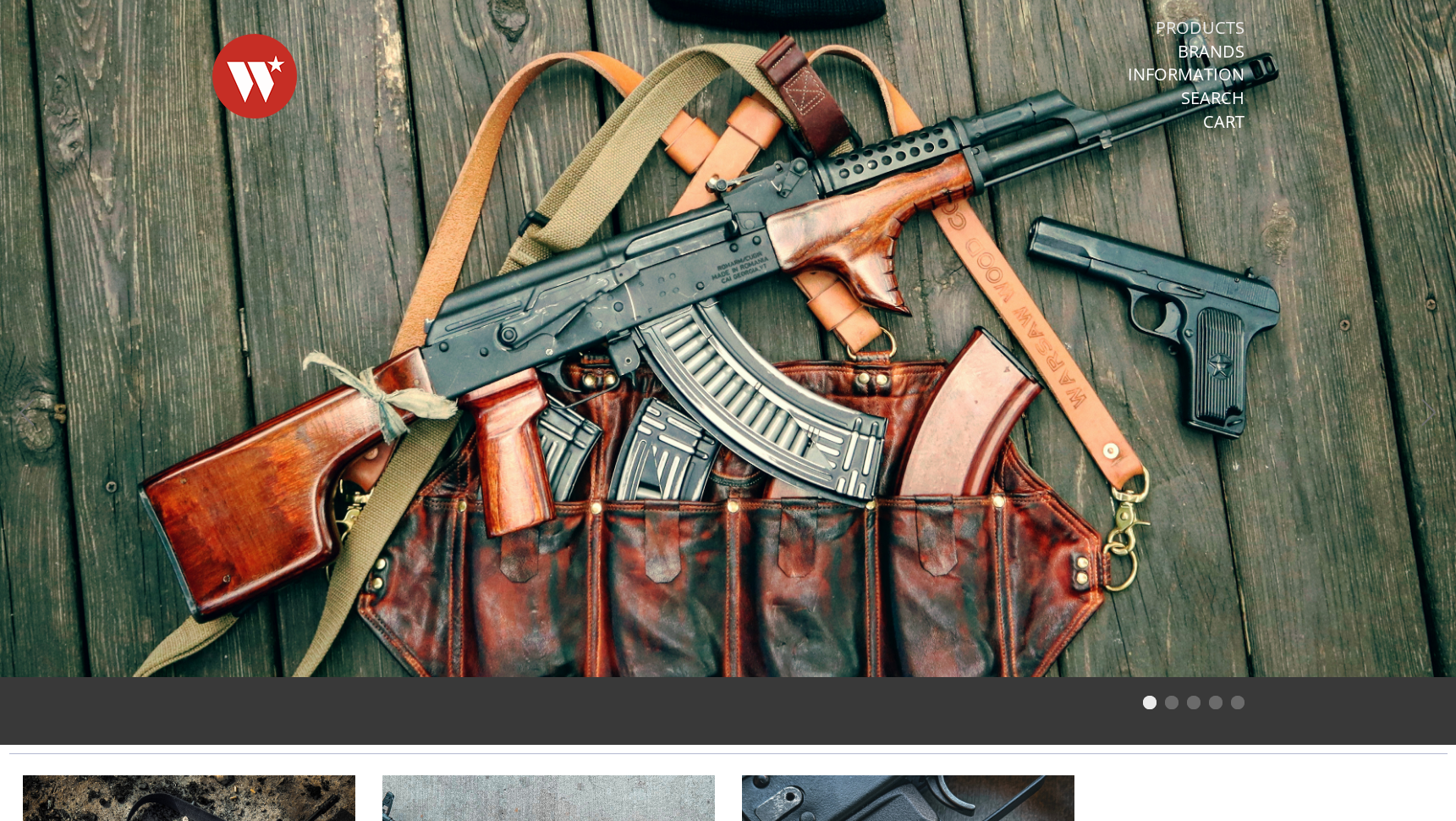
click at [1186, 20] on link "Products" at bounding box center [1200, 27] width 89 height 22
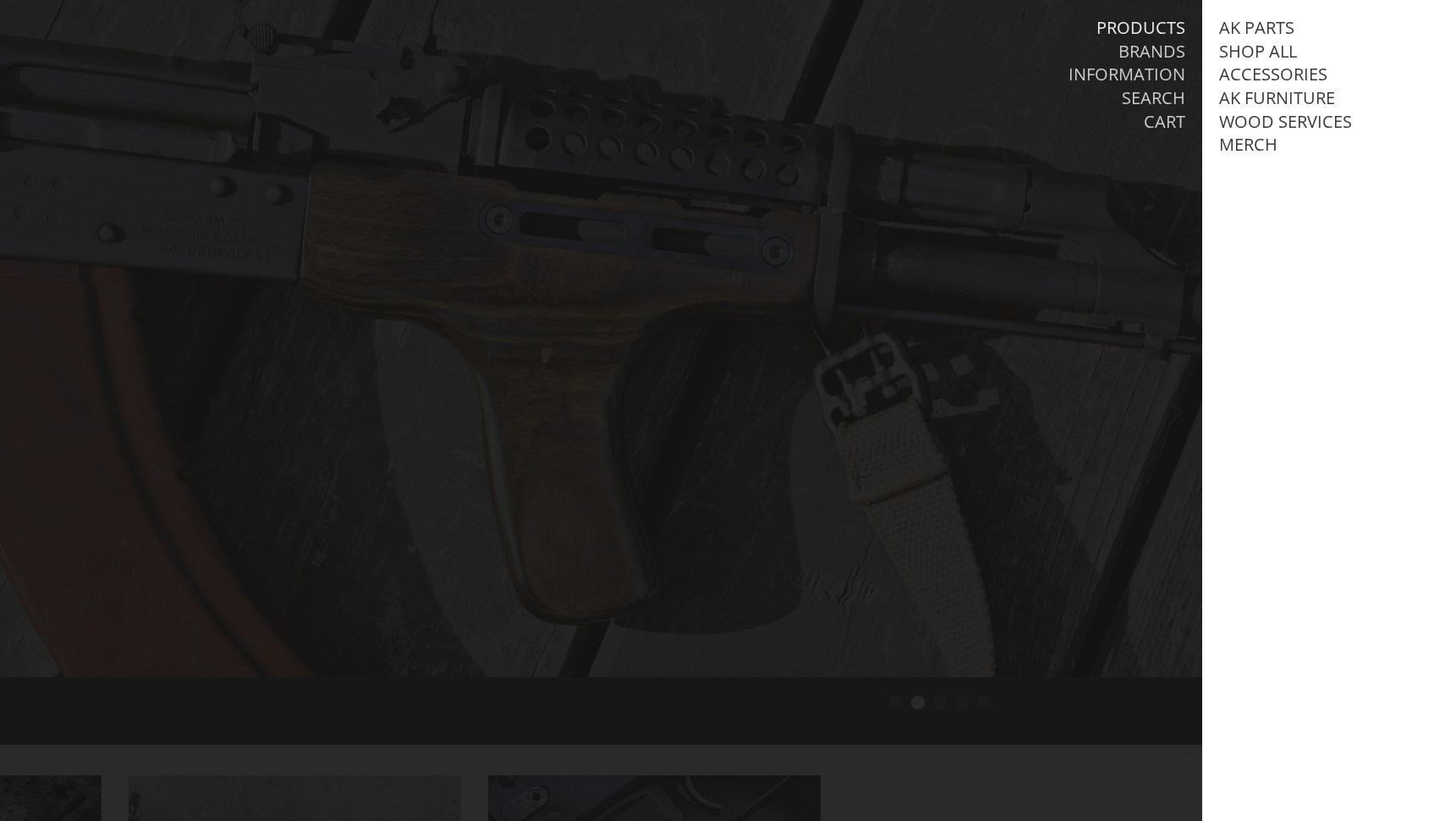
click at [962, 248] on div at bounding box center [728, 410] width 1456 height 821
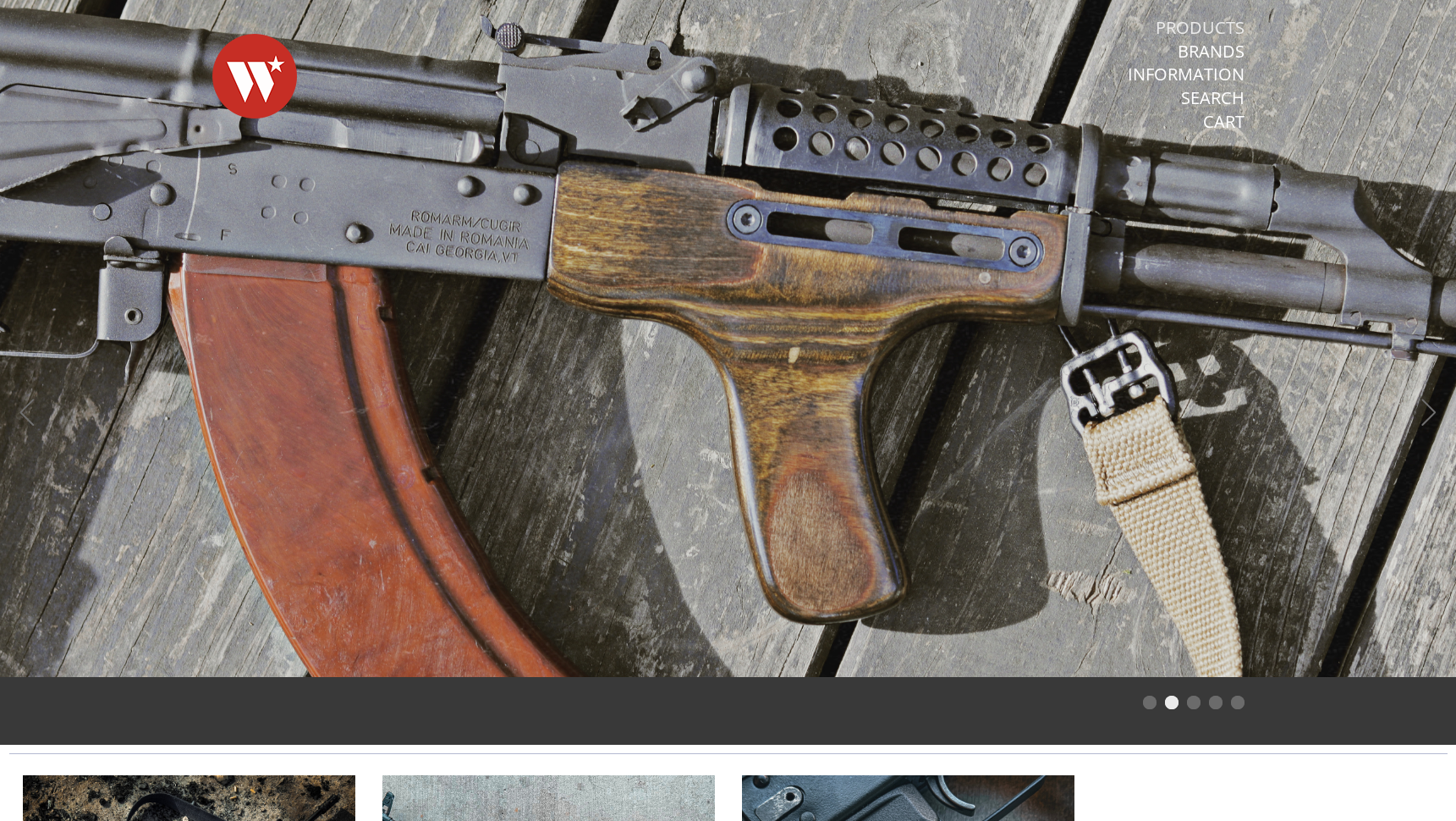
click at [1199, 25] on link "Products" at bounding box center [1200, 27] width 89 height 22
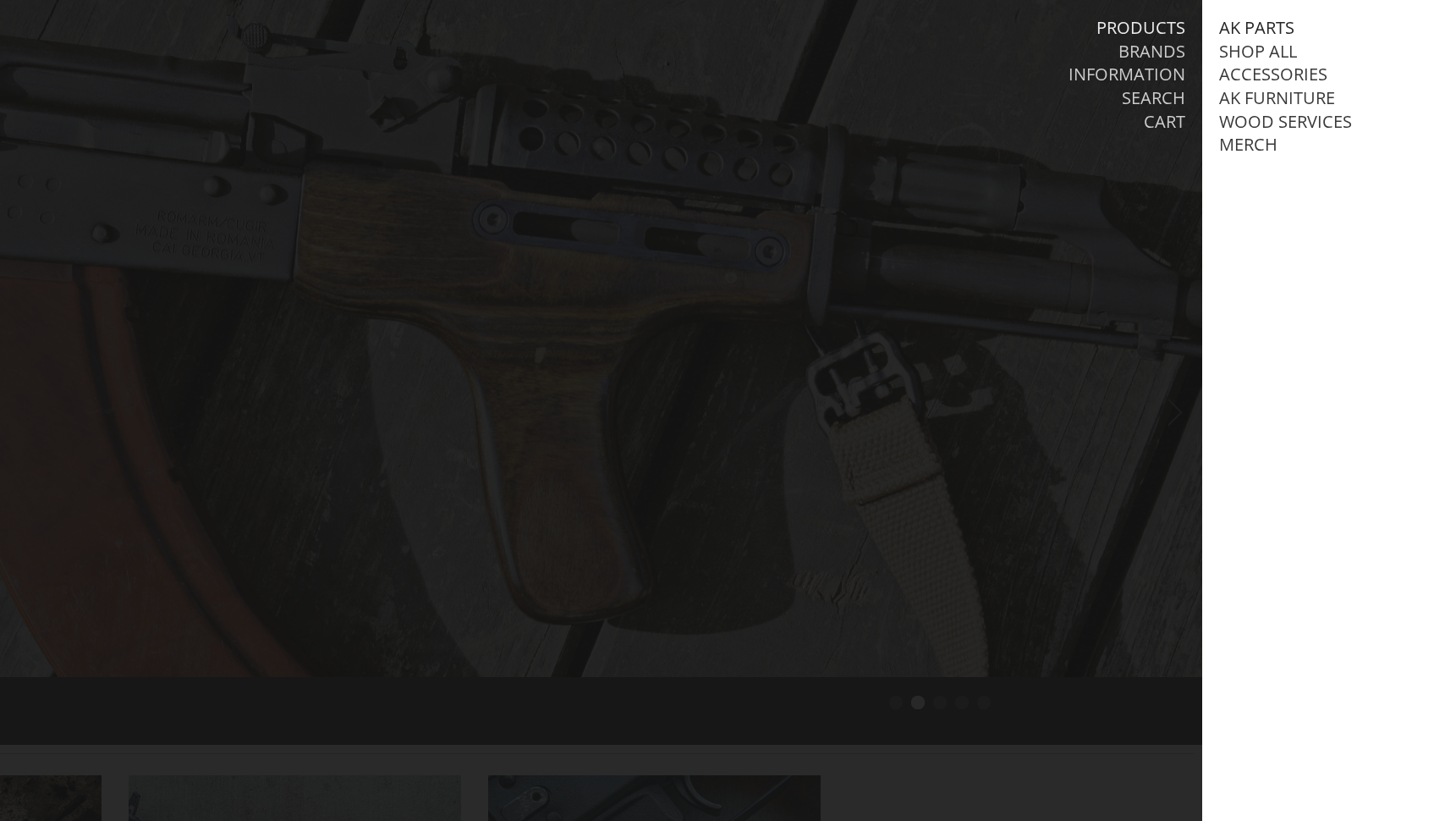
click at [1223, 32] on link "AK Parts" at bounding box center [1258, 27] width 76 height 22
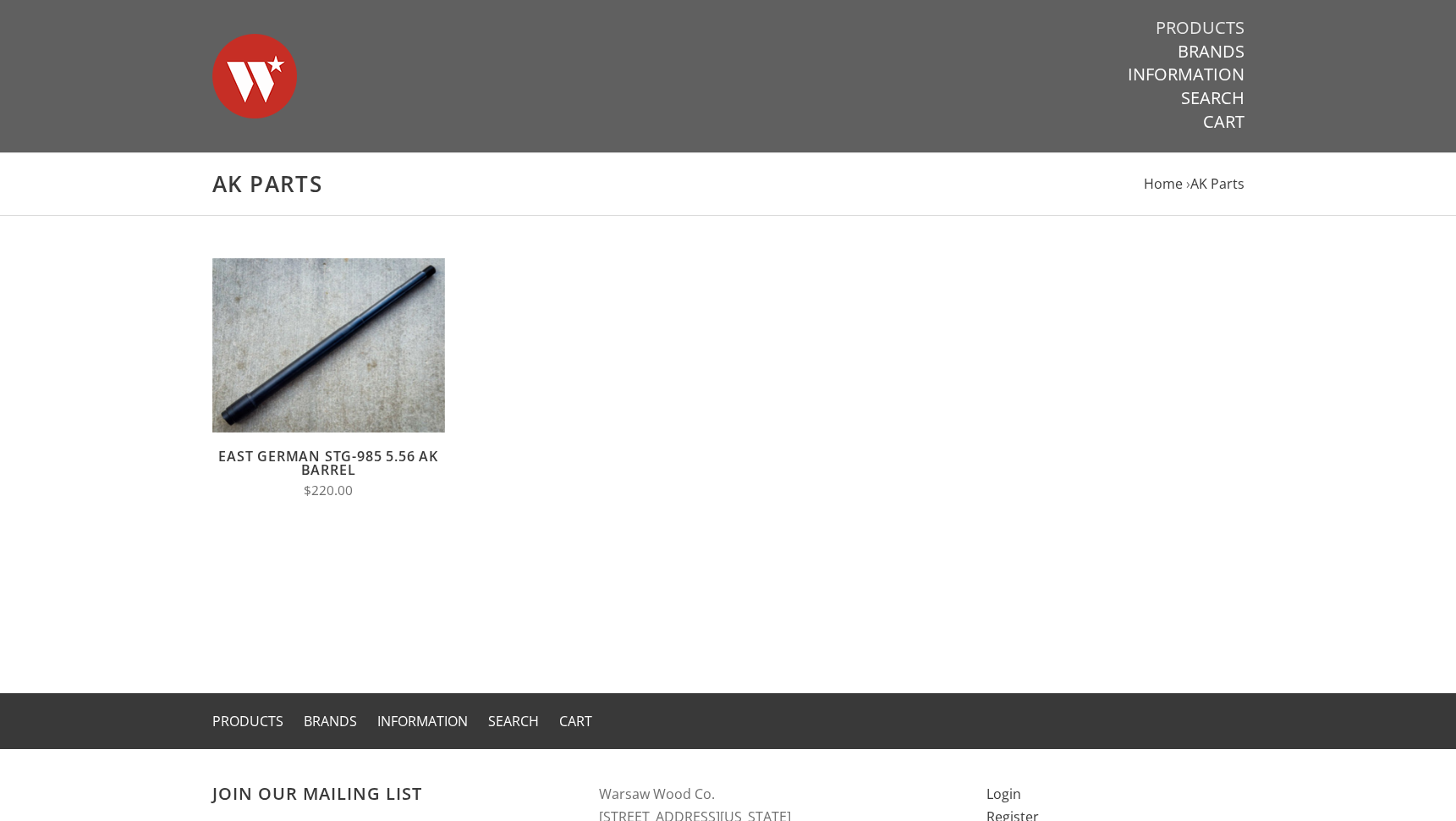
click at [1213, 23] on link "Products" at bounding box center [1200, 27] width 89 height 22
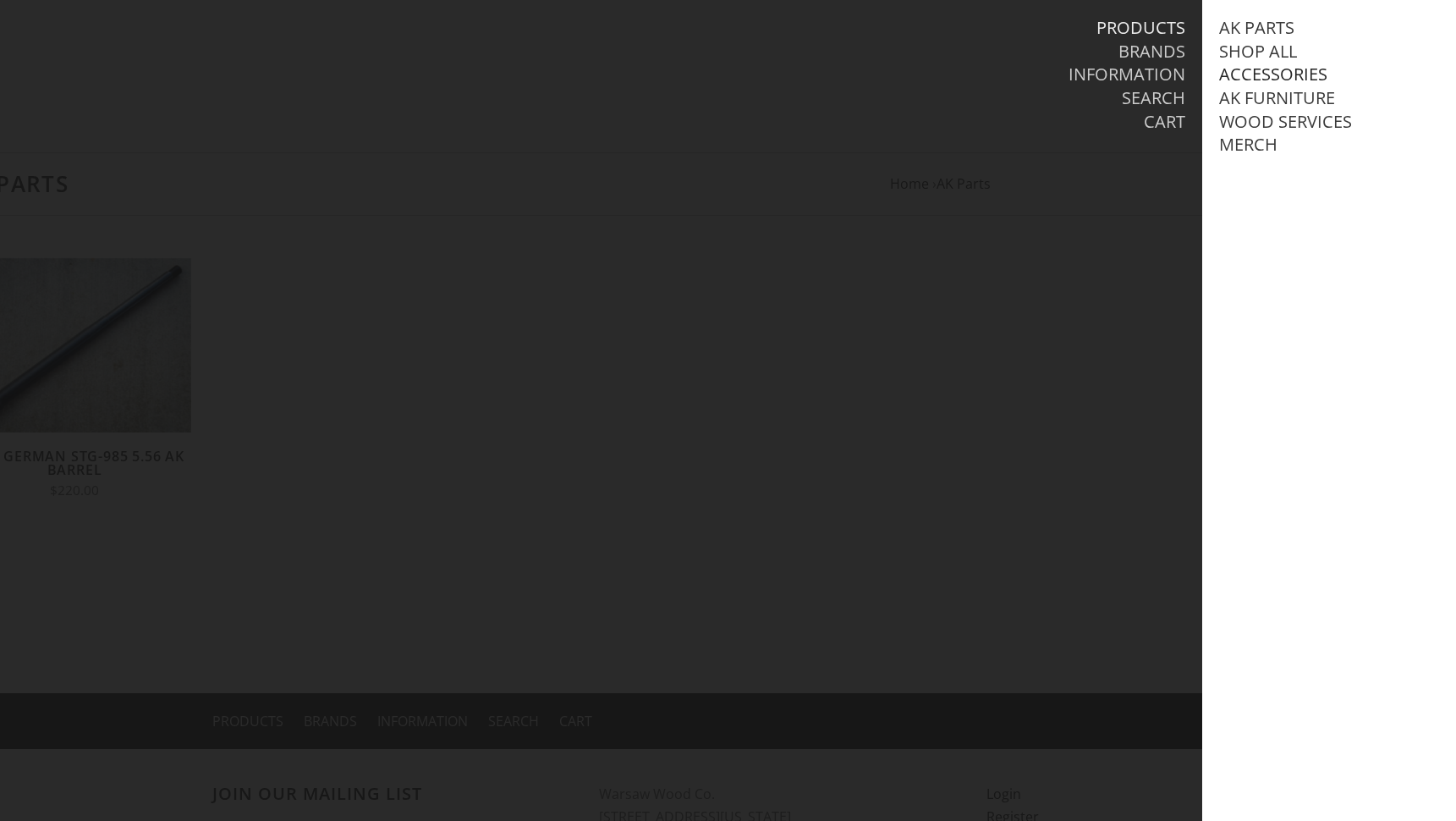
click at [1260, 69] on link "Accessories" at bounding box center [1273, 74] width 108 height 22
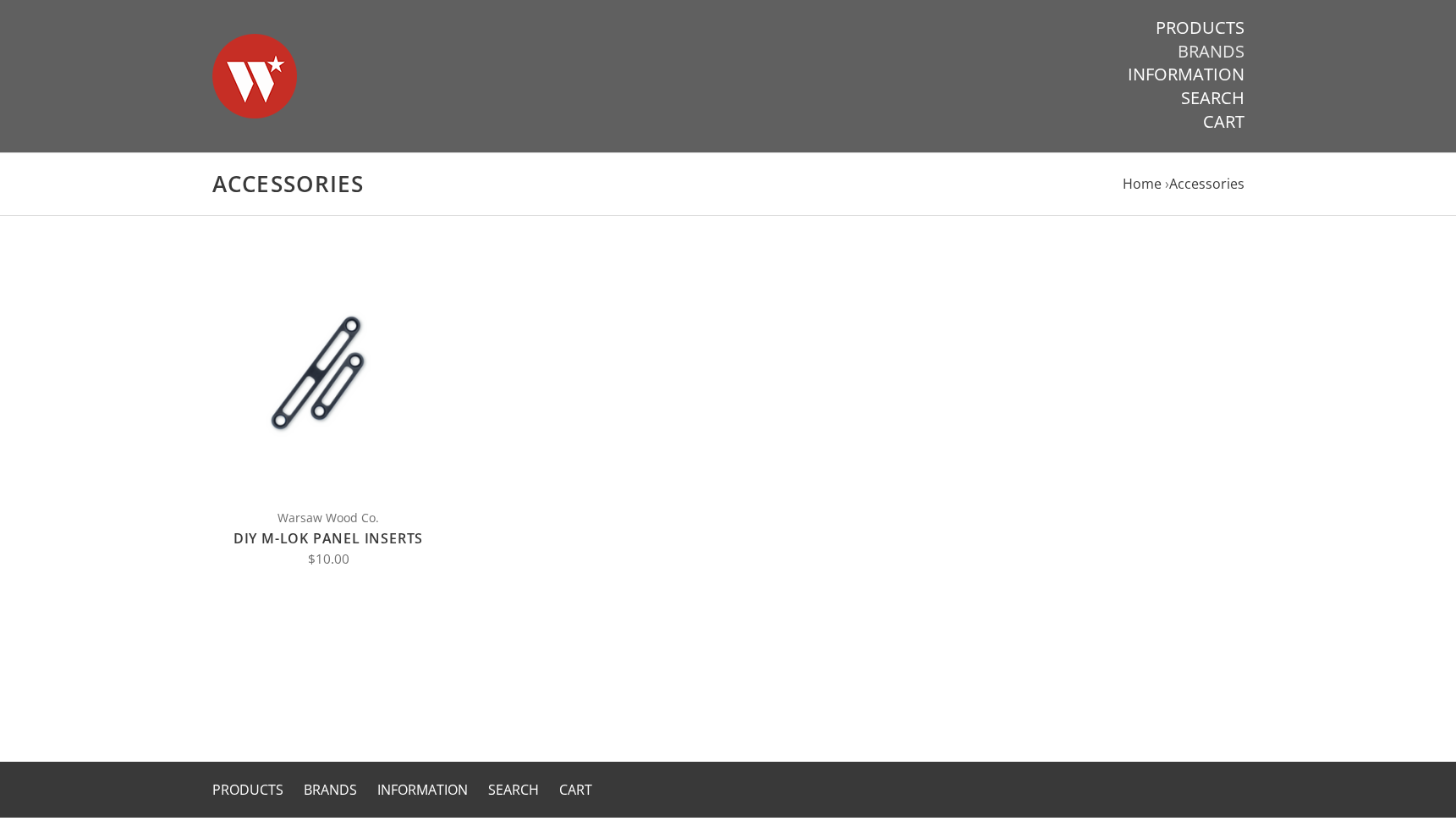
click at [1211, 48] on link "Brands" at bounding box center [1211, 51] width 67 height 22
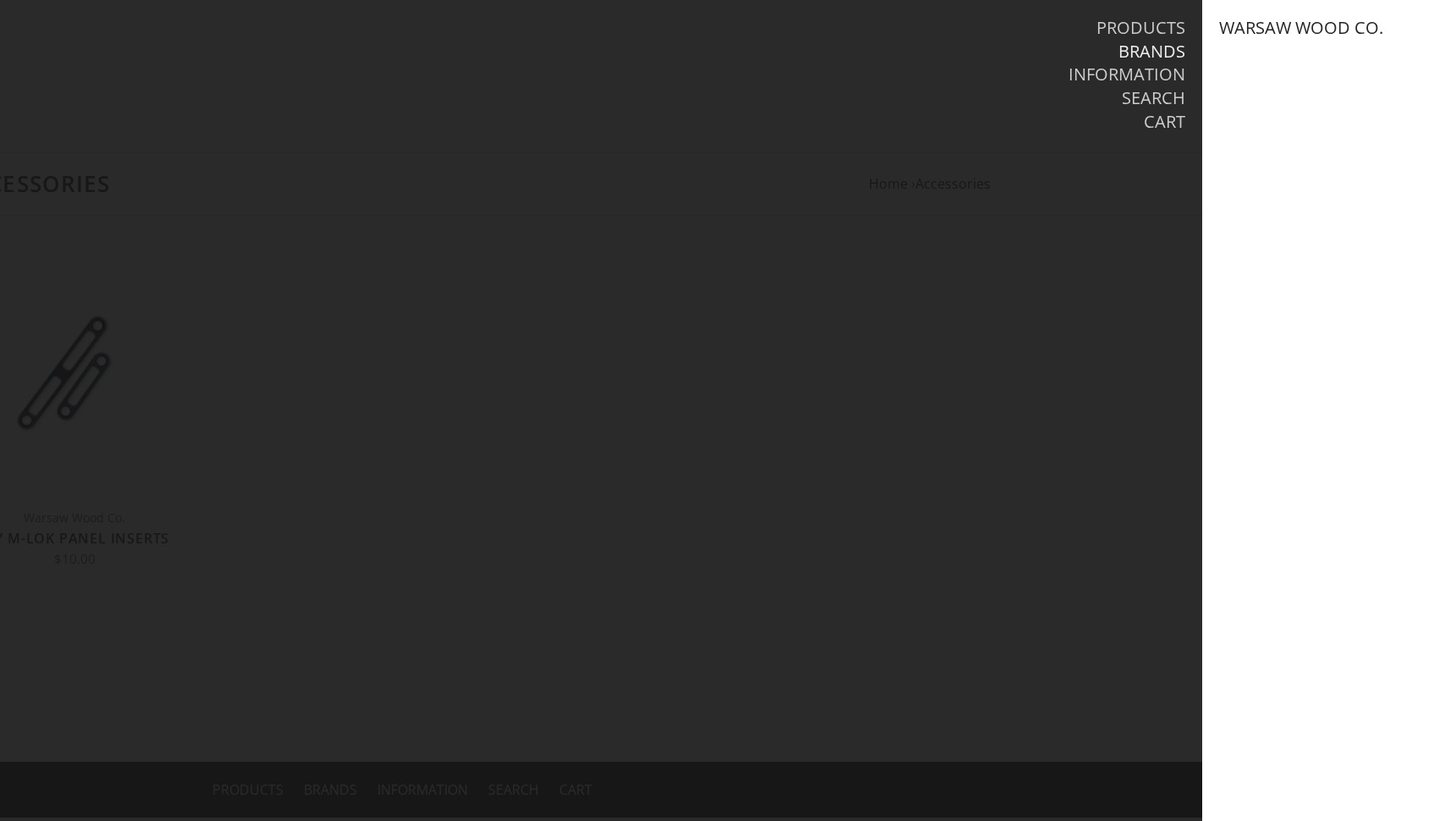
click at [1253, 24] on link "Warsaw Wood Co." at bounding box center [1301, 27] width 164 height 22
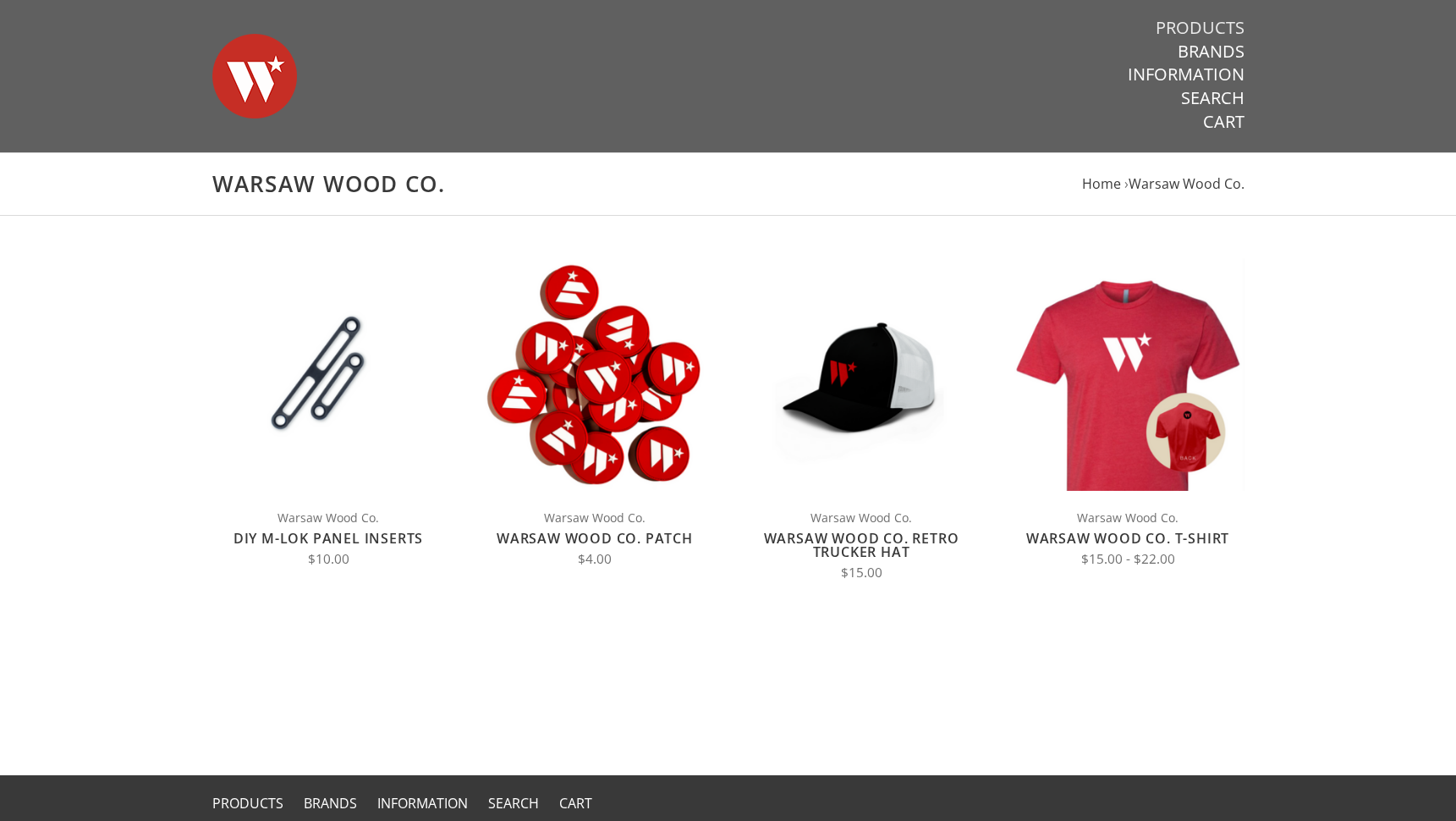
click at [1170, 22] on link "Products" at bounding box center [1200, 27] width 89 height 22
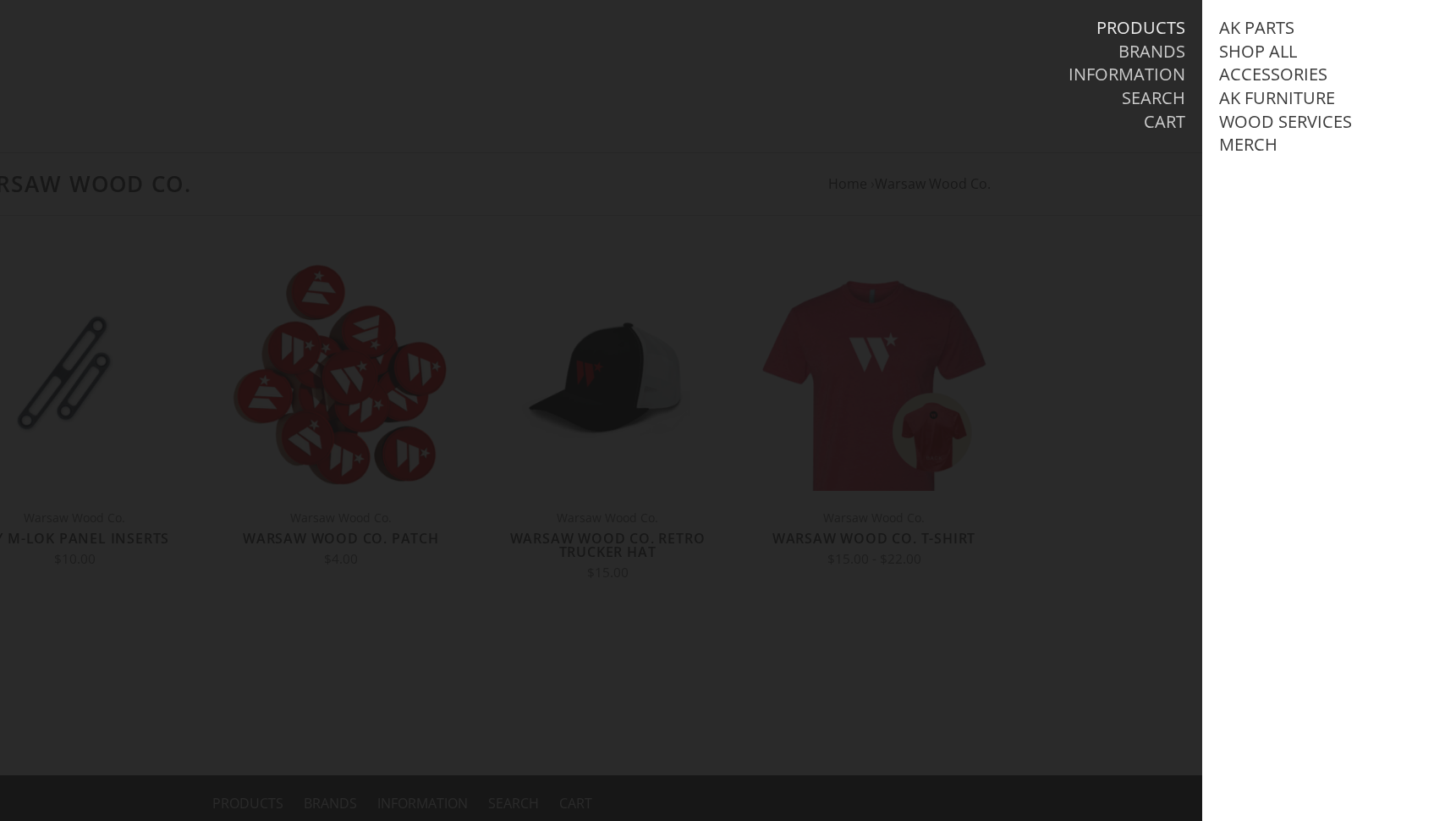
click at [719, 97] on div "Warsaw Wood Co." at bounding box center [256, 76] width 1020 height 152
click at [697, 66] on div "Warsaw Wood Co." at bounding box center [256, 76] width 1020 height 152
click at [1153, 22] on link "Products" at bounding box center [1141, 27] width 89 height 22
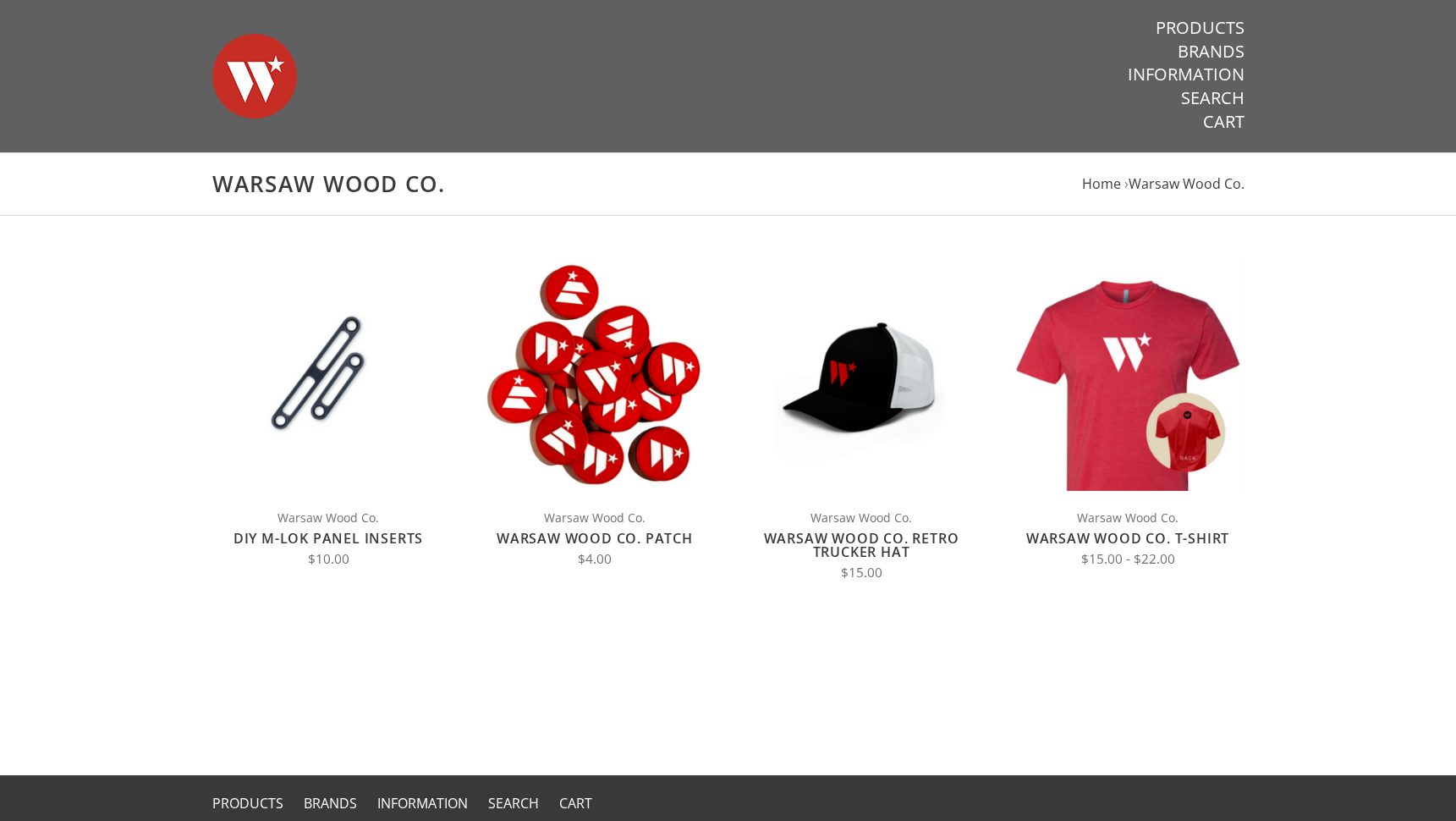
click at [270, 75] on img at bounding box center [255, 76] width 84 height 119
